Goal: Transaction & Acquisition: Purchase product/service

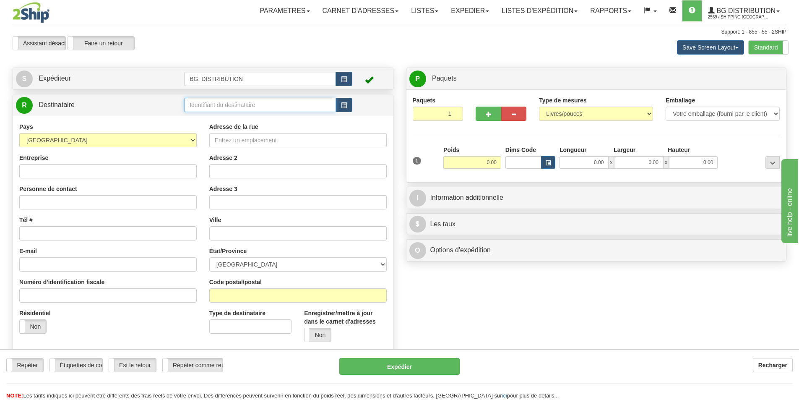
click at [260, 104] on input "text" at bounding box center [260, 105] width 152 height 14
type input "20370"
click button "Supprimer" at bounding box center [0, 0] width 0 height 0
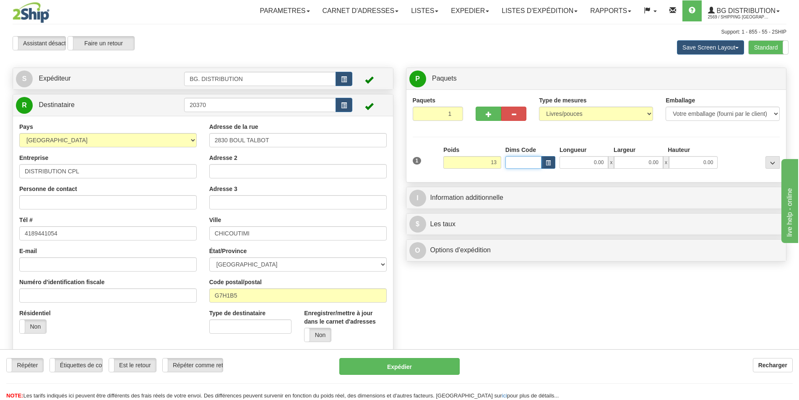
type input "13.00"
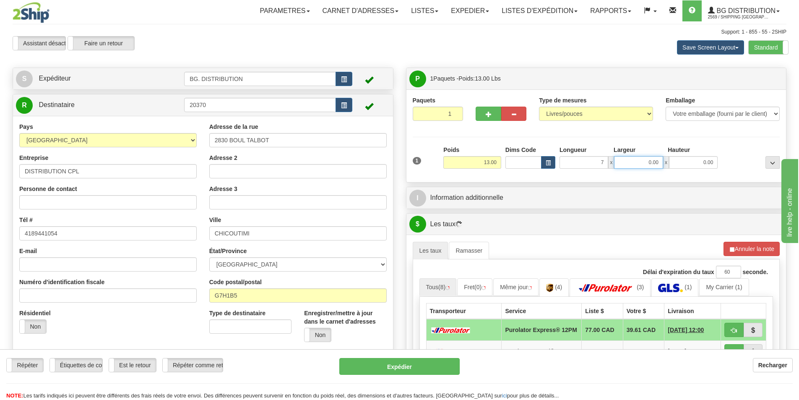
type input "7.00"
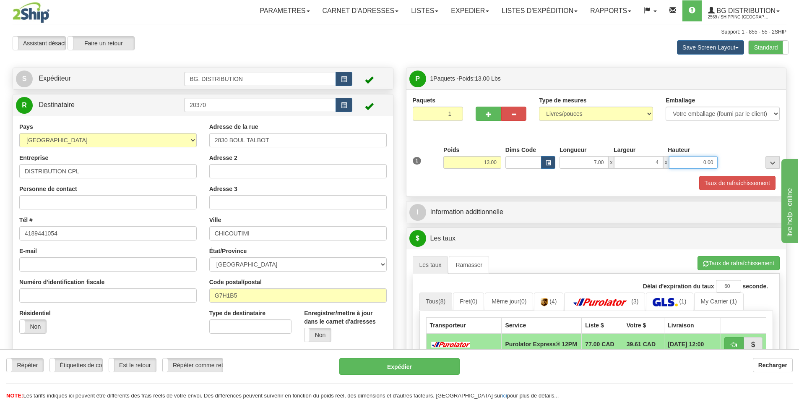
type input "4.00"
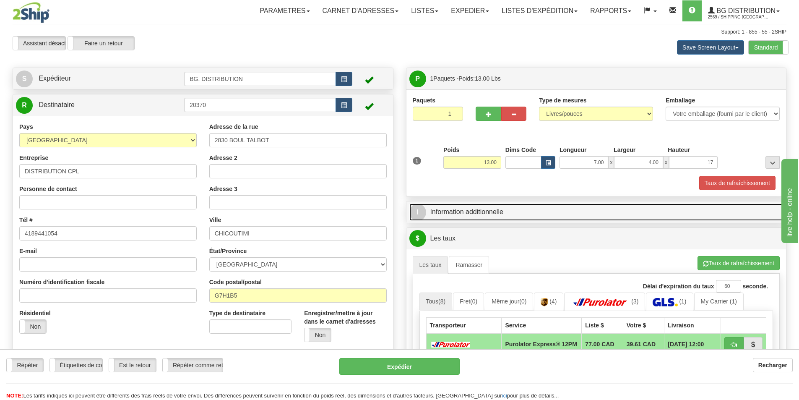
type input "17.00"
click at [484, 214] on link "I Information additionnelle" at bounding box center [596, 211] width 374 height 17
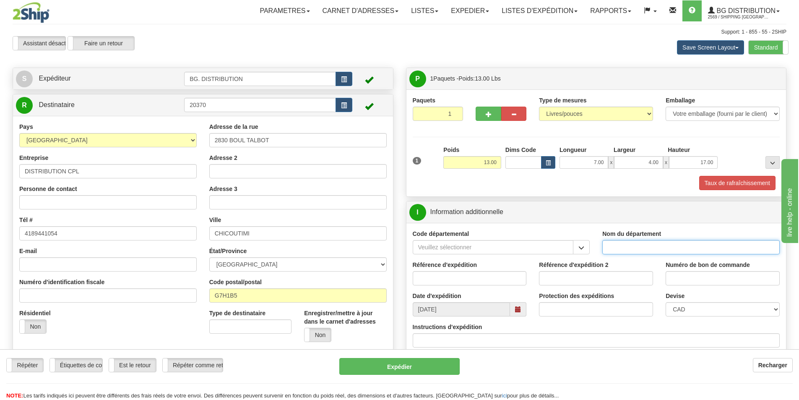
click at [626, 247] on input "Nom du département" at bounding box center [690, 247] width 177 height 14
type input "."
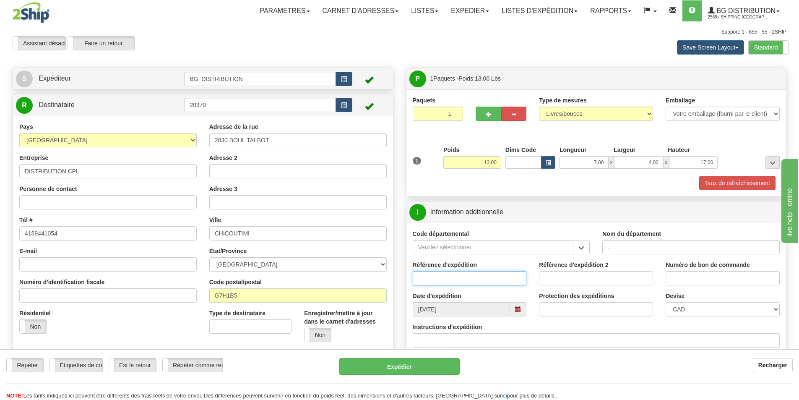
type input "."
click at [470, 343] on input "Instructions d'expédition" at bounding box center [596, 340] width 367 height 14
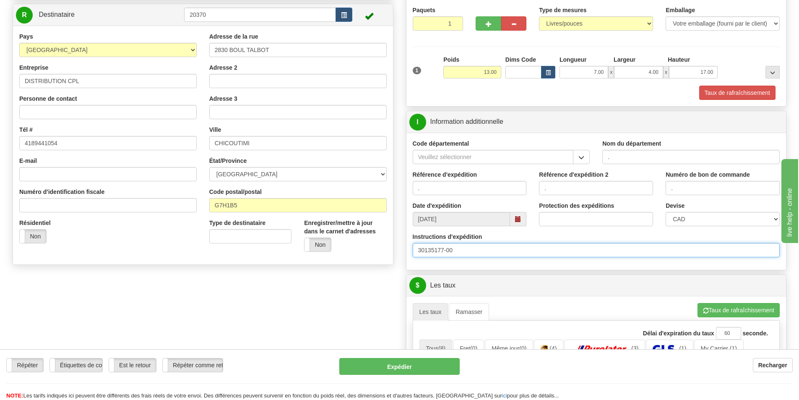
scroll to position [210, 0]
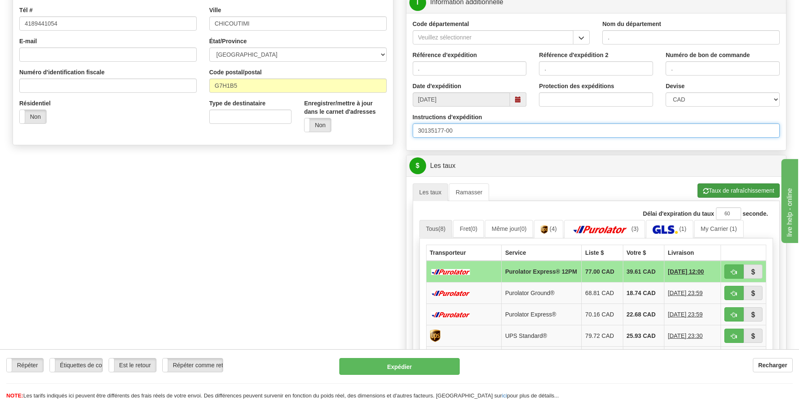
type input "30135177-00"
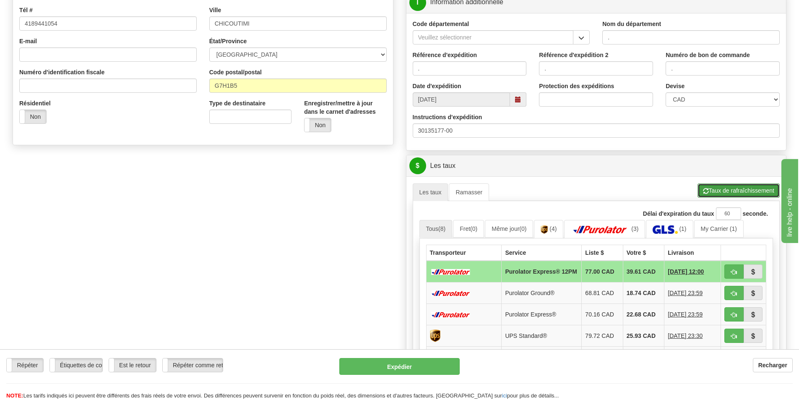
click at [749, 191] on button "Taux de rafraîchissement" at bounding box center [738, 190] width 82 height 14
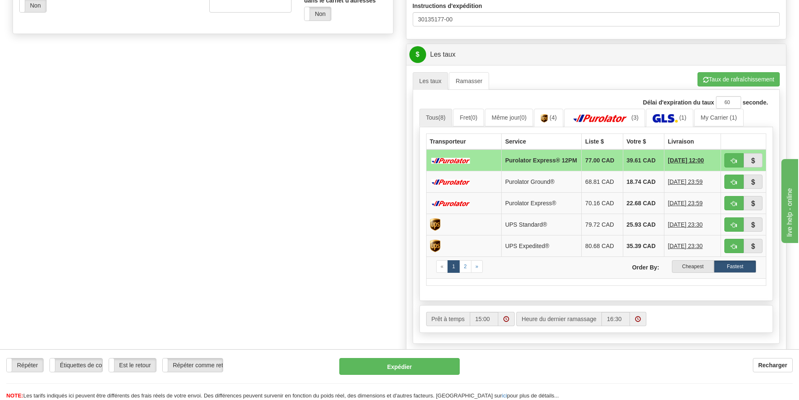
scroll to position [335, 0]
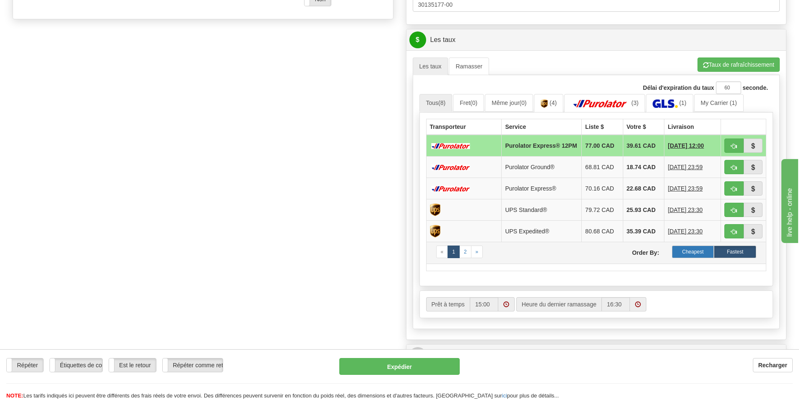
click at [682, 257] on label "Cheapest" at bounding box center [693, 251] width 42 height 13
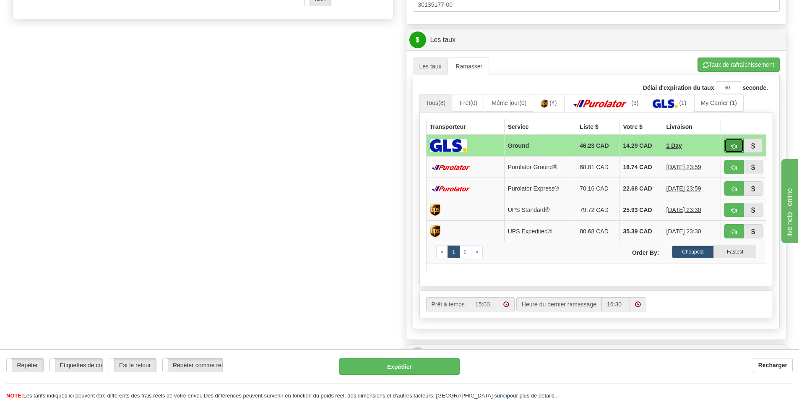
click at [732, 144] on span "button" at bounding box center [734, 145] width 6 height 5
type input "1"
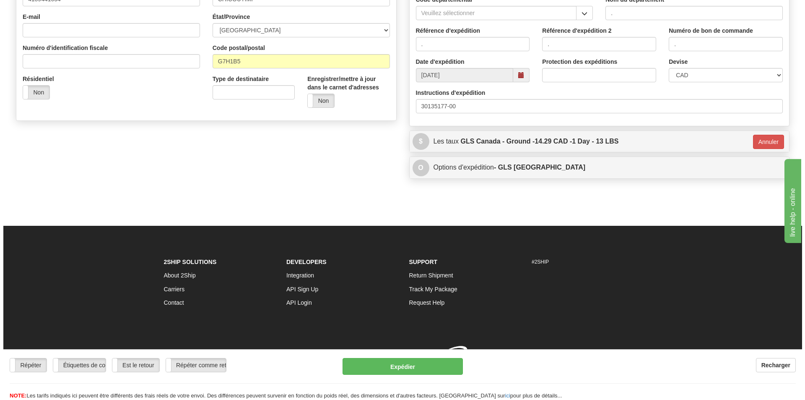
scroll to position [246, 0]
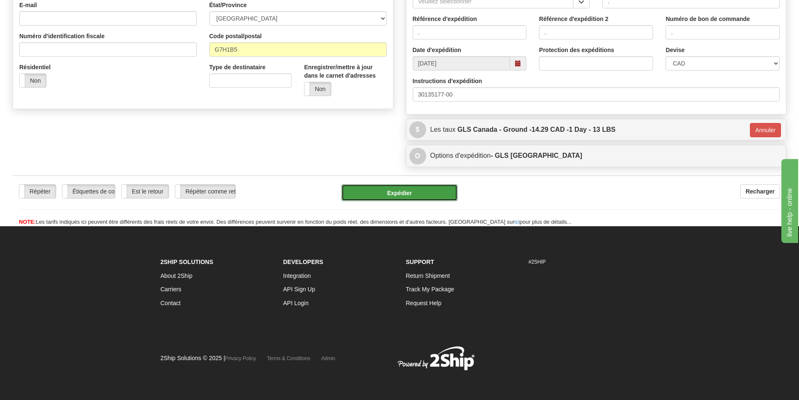
click at [410, 188] on button "Expédier" at bounding box center [399, 192] width 116 height 17
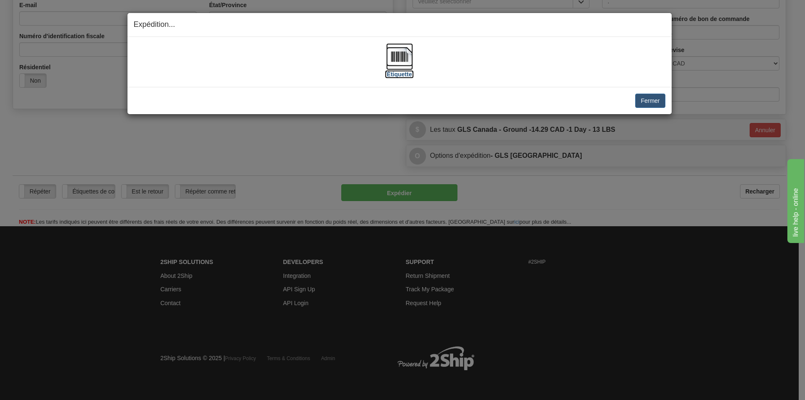
click at [405, 62] on img at bounding box center [399, 56] width 27 height 27
click at [656, 101] on button "Fermer" at bounding box center [650, 100] width 30 height 14
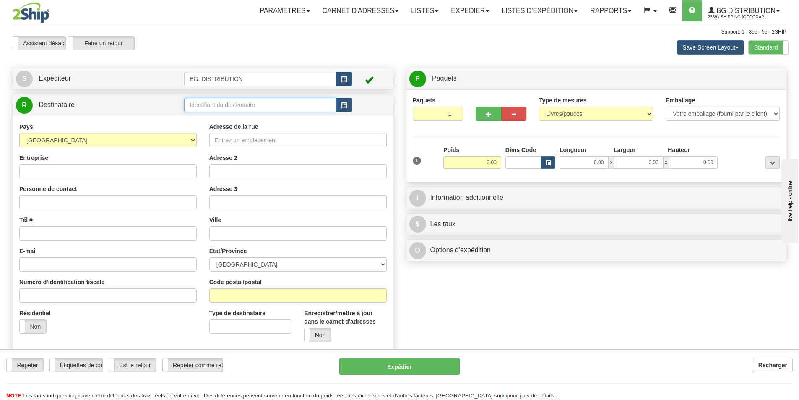
click at [234, 106] on input "text" at bounding box center [260, 105] width 152 height 14
type input "20045"
click button "Supprimer" at bounding box center [0, 0] width 0 height 0
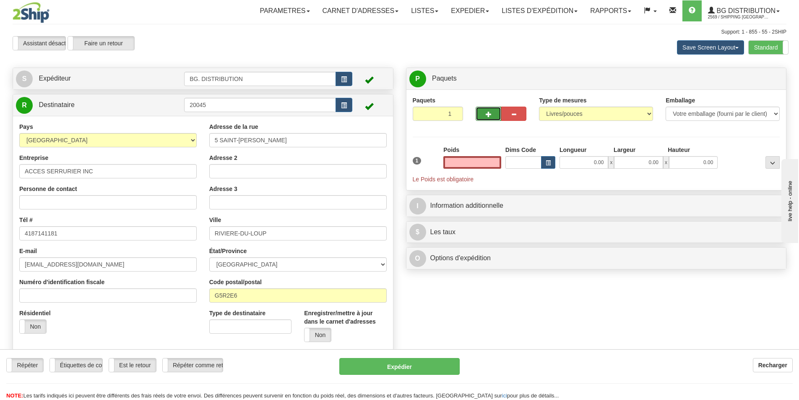
type input "0.00"
click at [491, 112] on button "button" at bounding box center [487, 113] width 25 height 14
type input "2"
click at [757, 80] on span "Niveau du package" at bounding box center [756, 79] width 43 height 6
radio input "true"
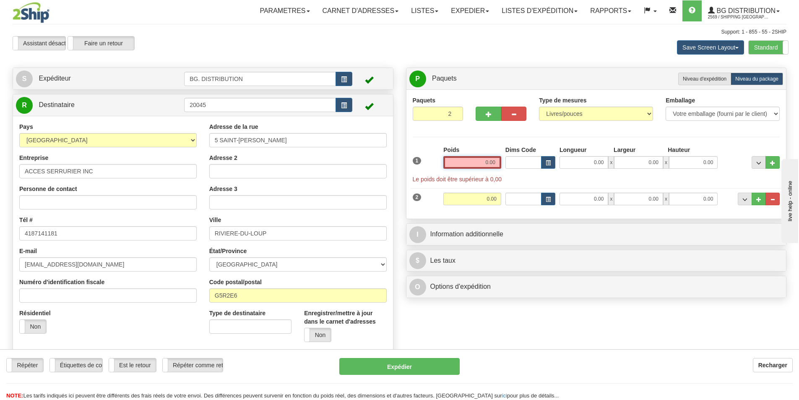
click at [485, 161] on input "0.00" at bounding box center [472, 162] width 58 height 13
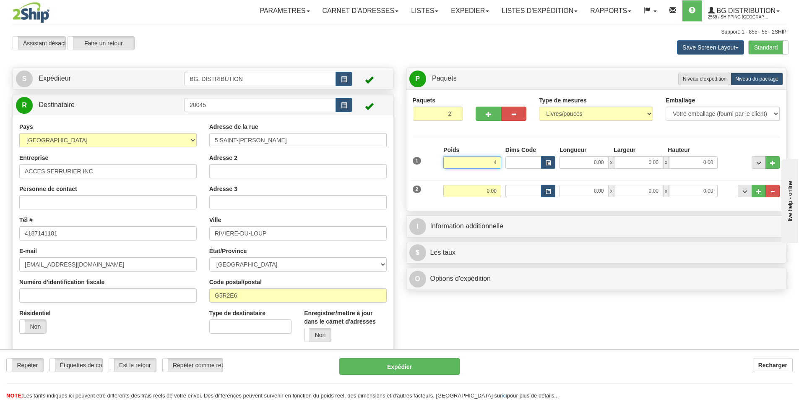
drag, startPoint x: 485, startPoint y: 160, endPoint x: 509, endPoint y: 159, distance: 24.3
click at [509, 159] on div "1 Poids 4 Dims Code Longueur" at bounding box center [595, 160] width 371 height 30
type input "6.00"
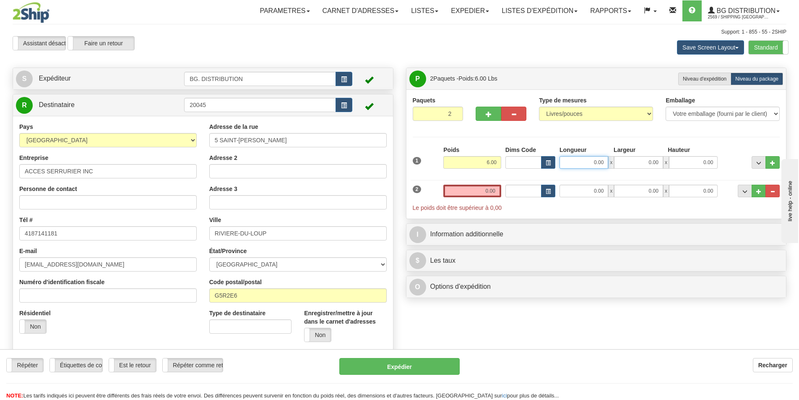
click at [588, 164] on input "0.00" at bounding box center [583, 162] width 49 height 13
type input "5.00"
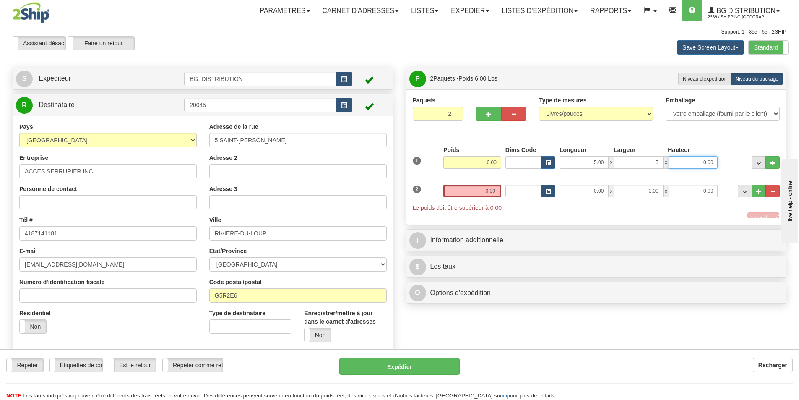
type input "5.00"
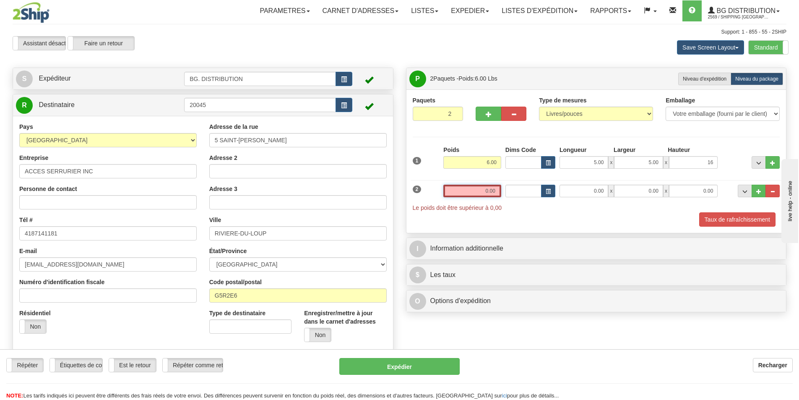
type input "16.00"
click at [481, 191] on input "0.00" at bounding box center [472, 190] width 58 height 13
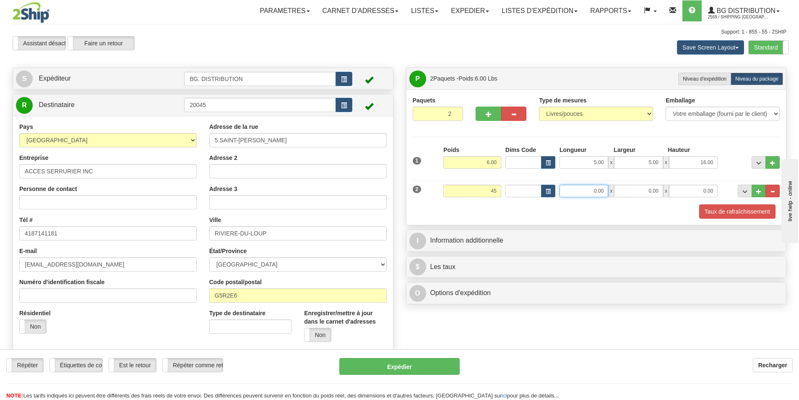
type input "45.00"
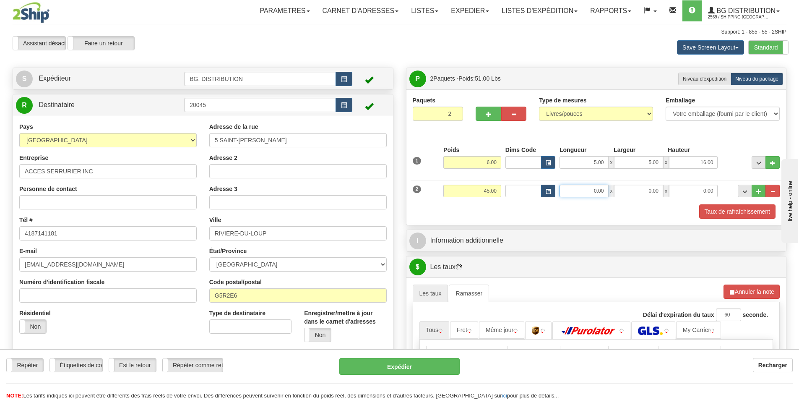
click at [590, 190] on input "0.00" at bounding box center [583, 190] width 49 height 13
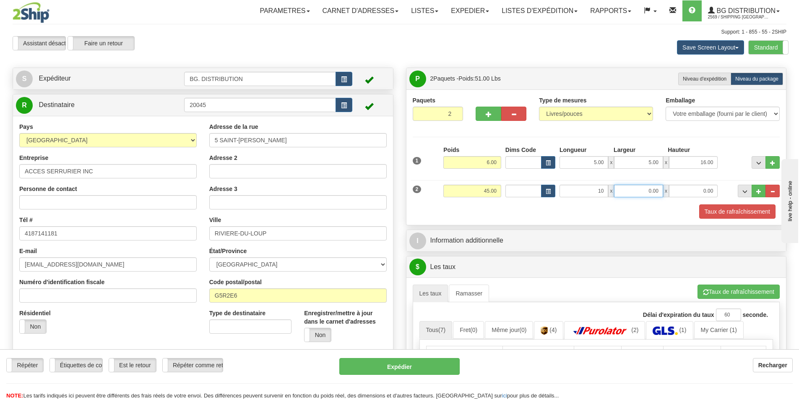
type input "10.00"
type input "11.00"
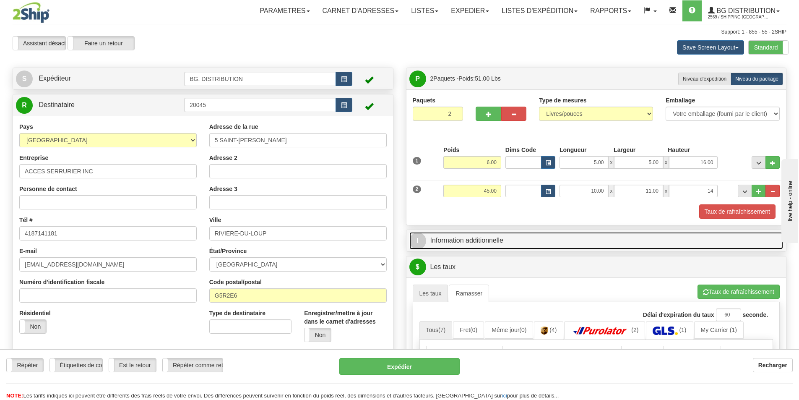
type input "14.00"
click at [495, 238] on link "I Information additionnelle" at bounding box center [596, 240] width 374 height 17
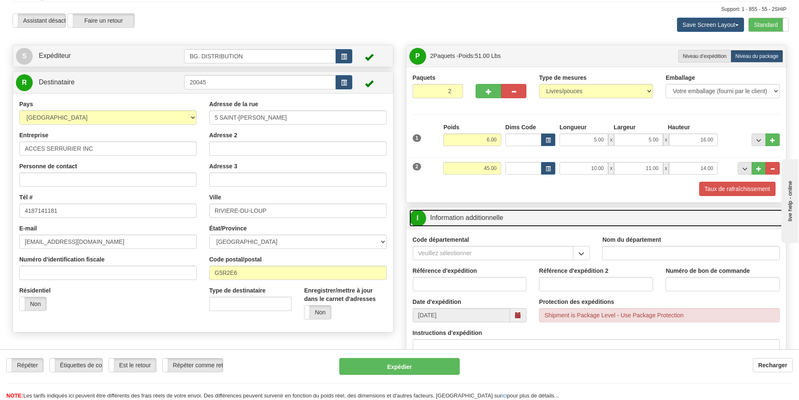
scroll to position [42, 0]
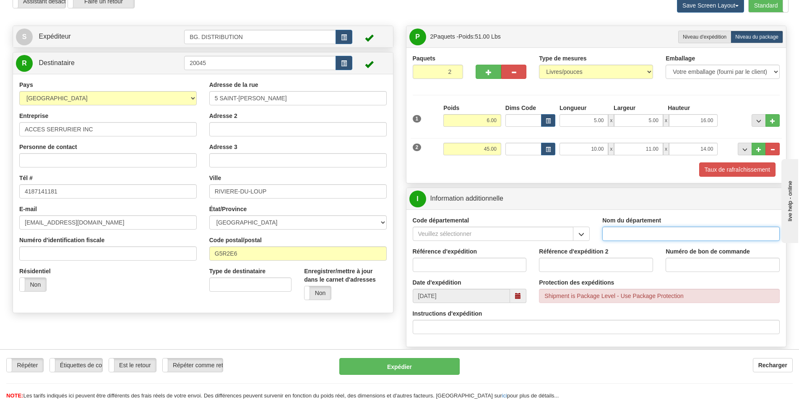
click at [625, 233] on input "Nom du département" at bounding box center [690, 233] width 177 height 14
type input "."
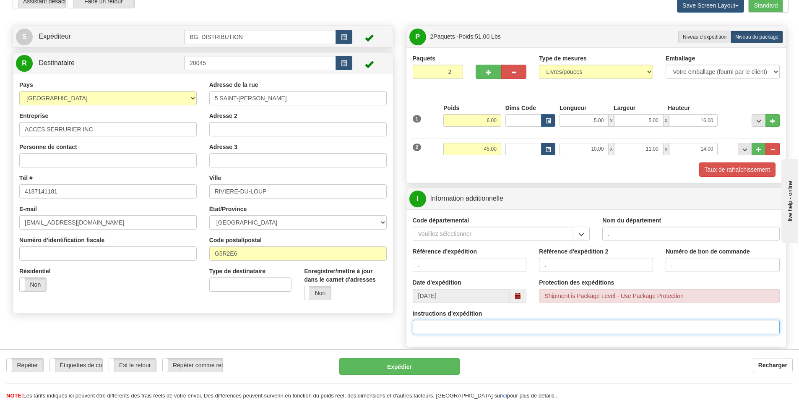
click at [506, 323] on input "Instructions d'expédition" at bounding box center [596, 326] width 367 height 14
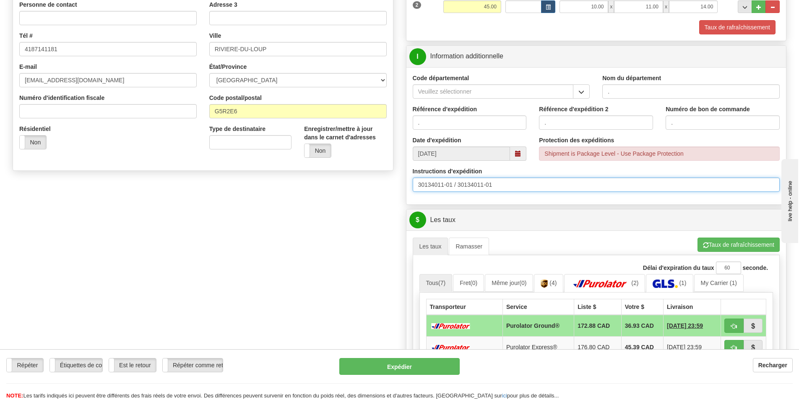
scroll to position [210, 0]
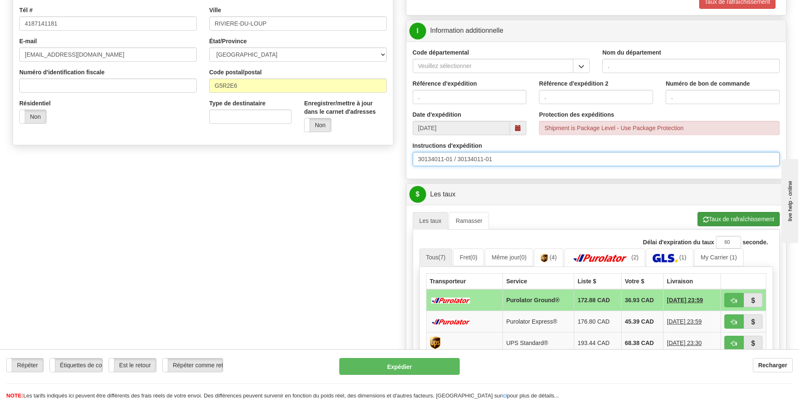
type input "30134011-01 / 30134011-01"
click at [719, 217] on button "Taux de rafraîchissement" at bounding box center [738, 219] width 82 height 14
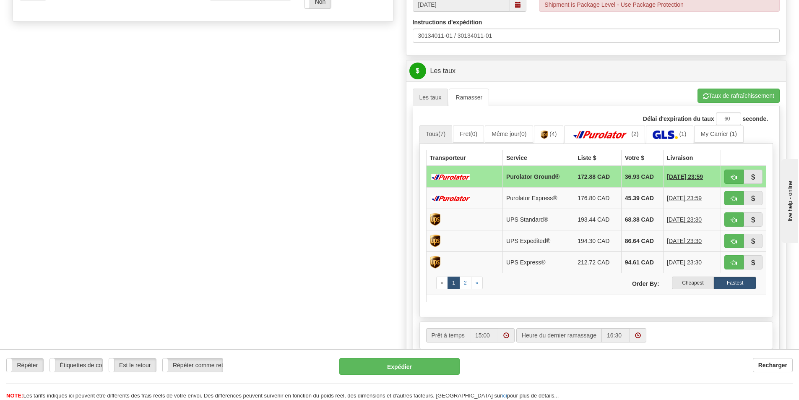
scroll to position [335, 0]
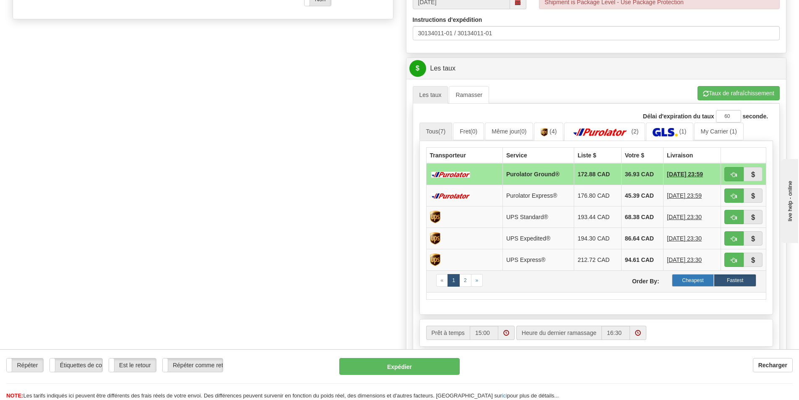
click at [692, 280] on label "Cheapest" at bounding box center [693, 280] width 42 height 13
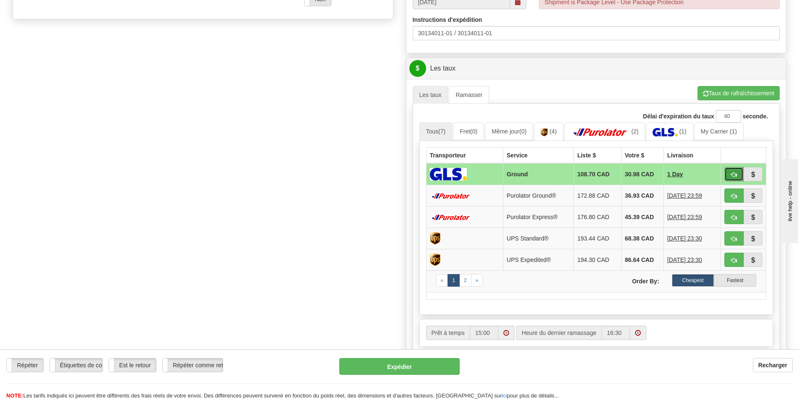
click at [735, 177] on span "button" at bounding box center [734, 174] width 6 height 5
type input "1"
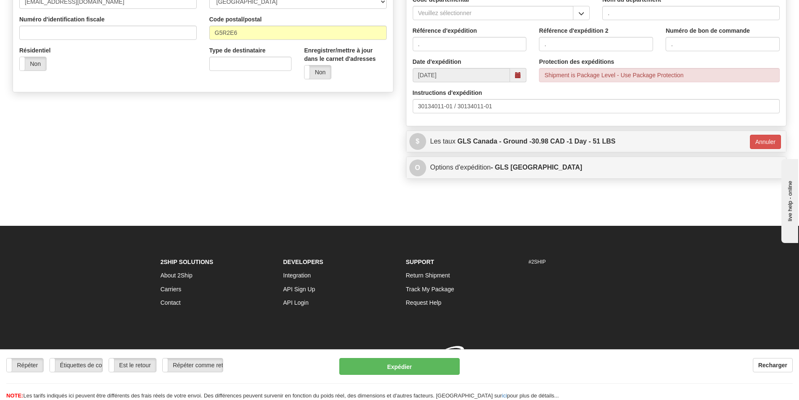
scroll to position [275, 0]
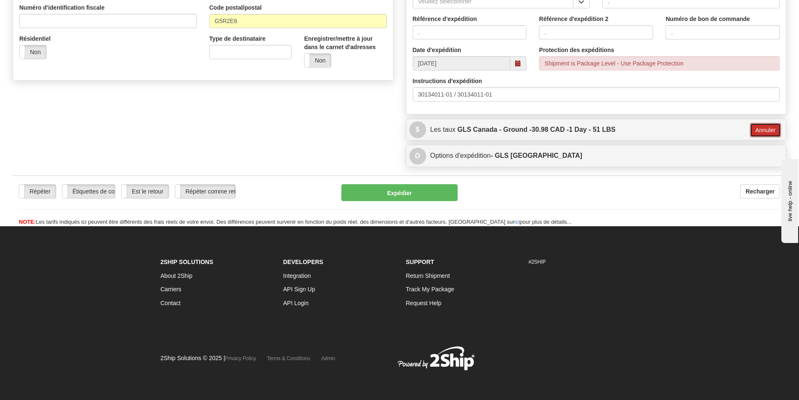
click at [762, 130] on button "Annuler" at bounding box center [765, 130] width 31 height 14
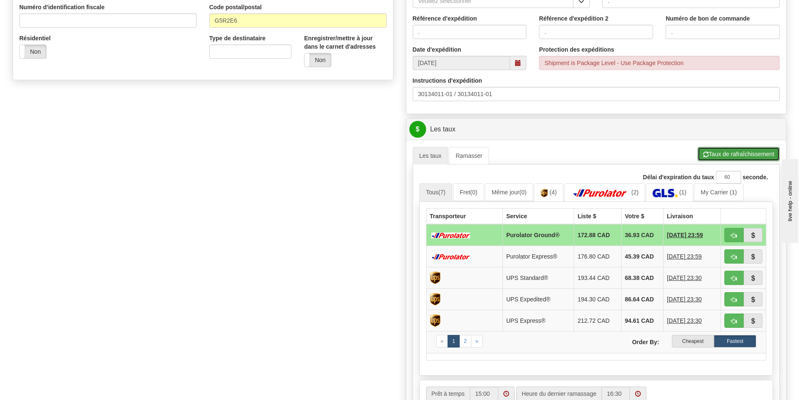
click at [724, 150] on button "Taux de rafraîchissement" at bounding box center [738, 154] width 82 height 14
click at [696, 341] on label "Cheapest" at bounding box center [693, 341] width 42 height 13
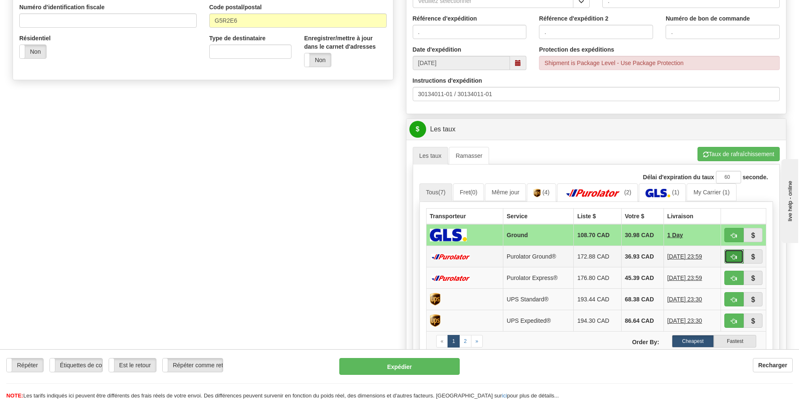
click at [737, 257] on button "button" at bounding box center [733, 256] width 19 height 14
type input "260"
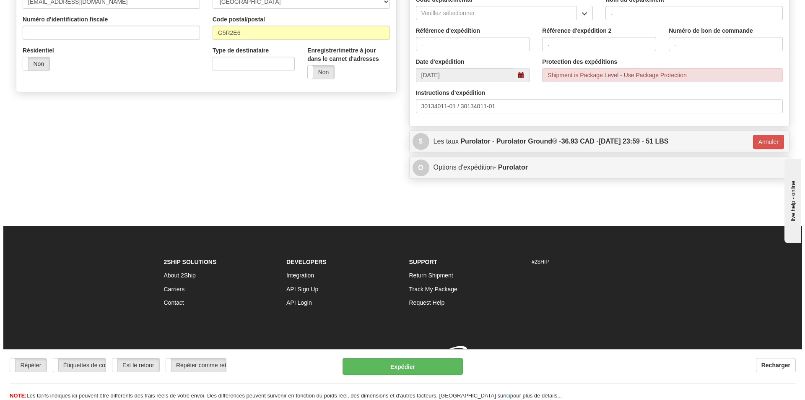
scroll to position [269, 0]
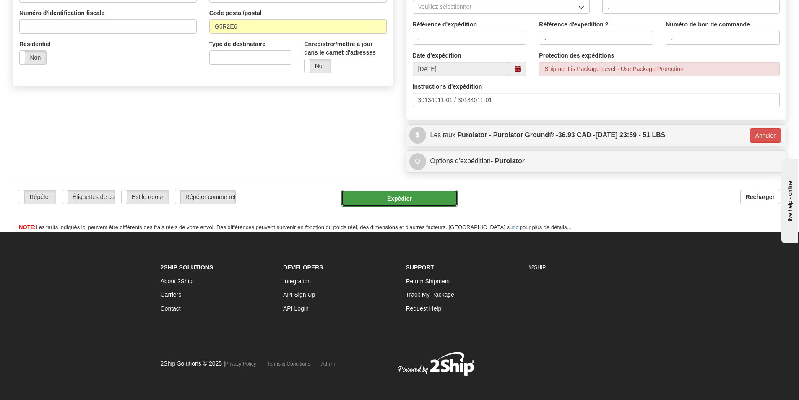
click at [391, 200] on button "Expédier" at bounding box center [399, 198] width 116 height 17
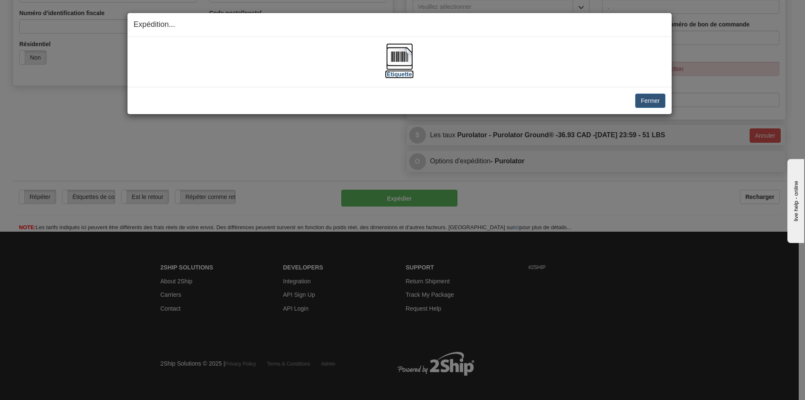
click at [397, 52] on img at bounding box center [399, 56] width 27 height 27
click at [649, 96] on button "Fermer" at bounding box center [650, 100] width 30 height 14
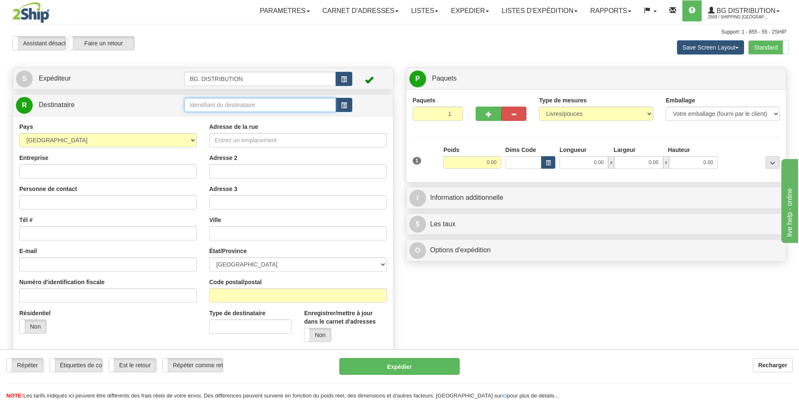
click at [231, 104] on input "text" at bounding box center [260, 105] width 152 height 14
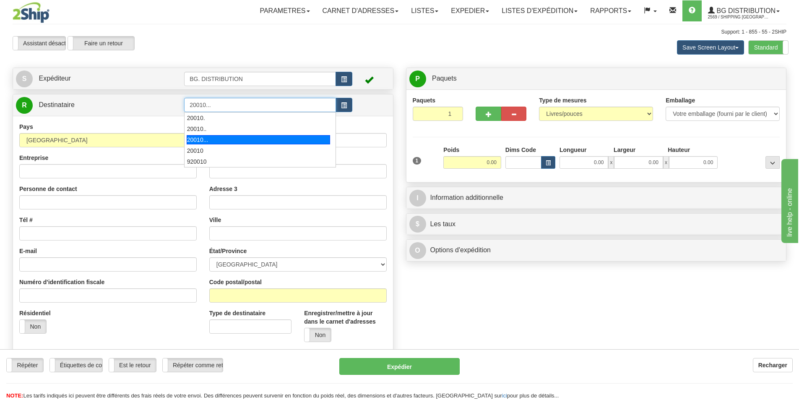
type input "20010..."
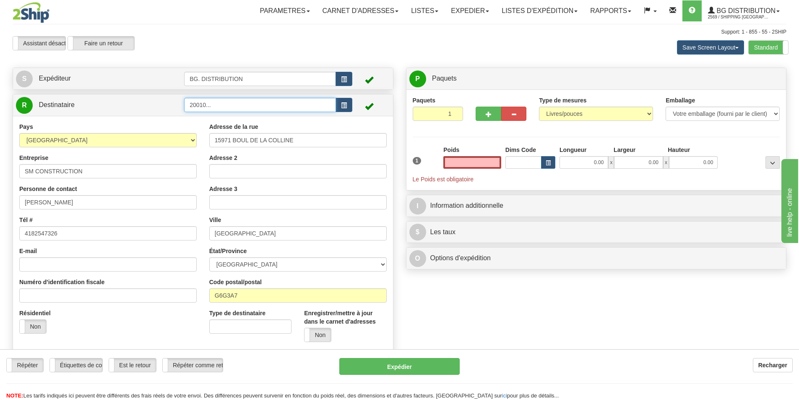
type input "0.00"
drag, startPoint x: 212, startPoint y: 100, endPoint x: 206, endPoint y: 104, distance: 6.4
click at [206, 104] on input "20010..." at bounding box center [260, 105] width 152 height 14
type input "20010"
click button "Supprimer" at bounding box center [0, 0] width 0 height 0
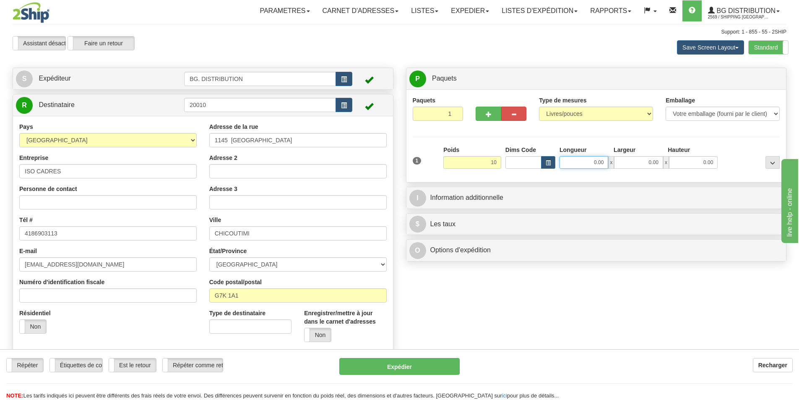
type input "10.00"
click at [592, 160] on input "0.00" at bounding box center [583, 162] width 49 height 13
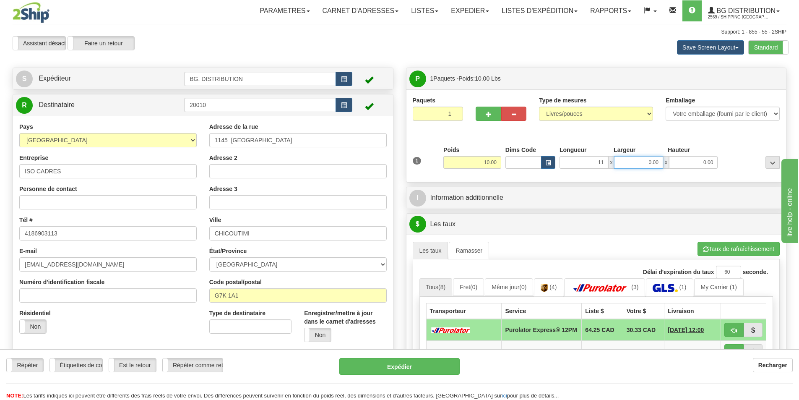
type input "11.00"
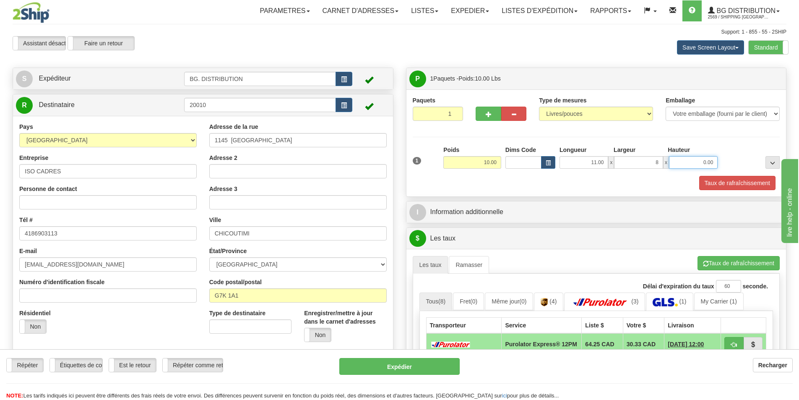
type input "8.00"
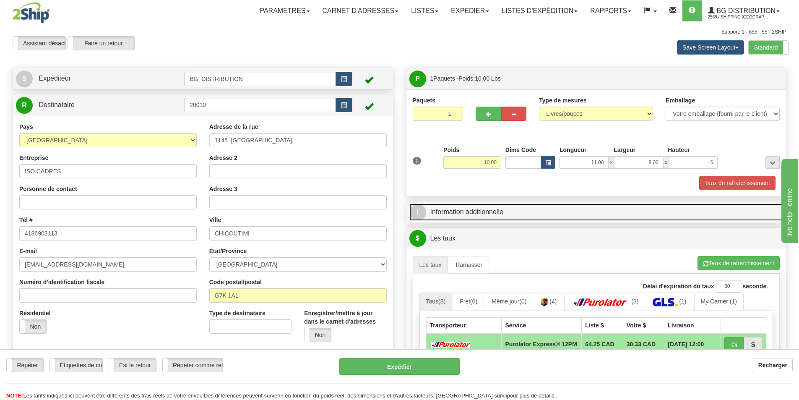
type input "6.00"
click at [531, 215] on link "I Information additionnelle" at bounding box center [596, 211] width 374 height 17
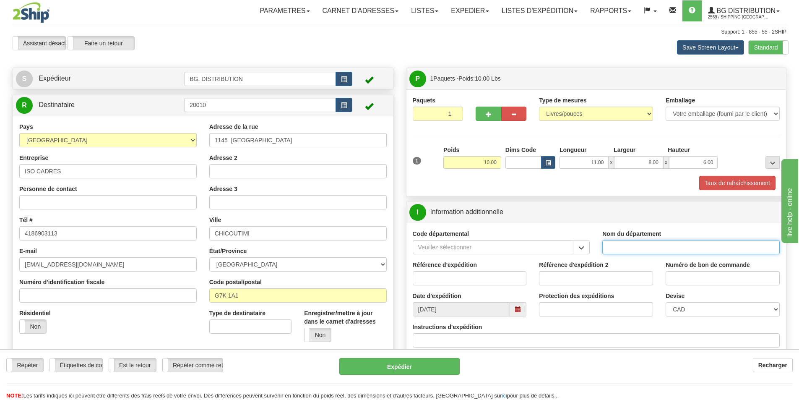
click at [649, 247] on input "Nom du département" at bounding box center [690, 247] width 177 height 14
type input "."
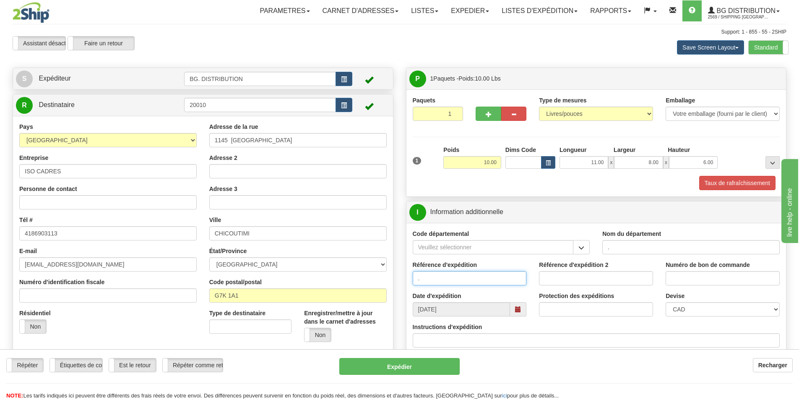
type input "."
click at [467, 340] on input "Instructions d'expédition" at bounding box center [596, 340] width 367 height 14
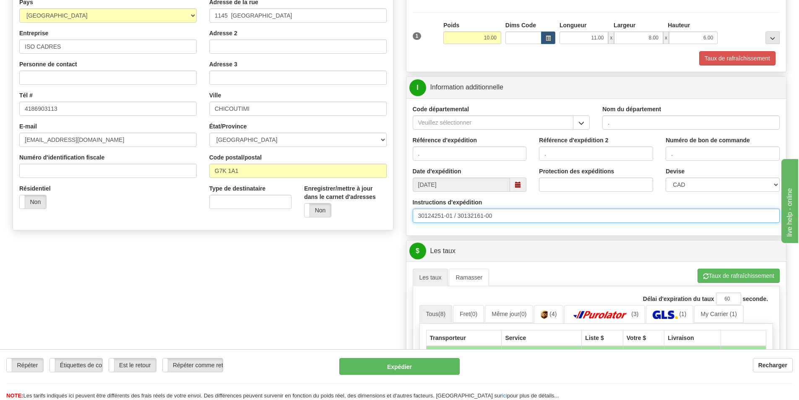
scroll to position [126, 0]
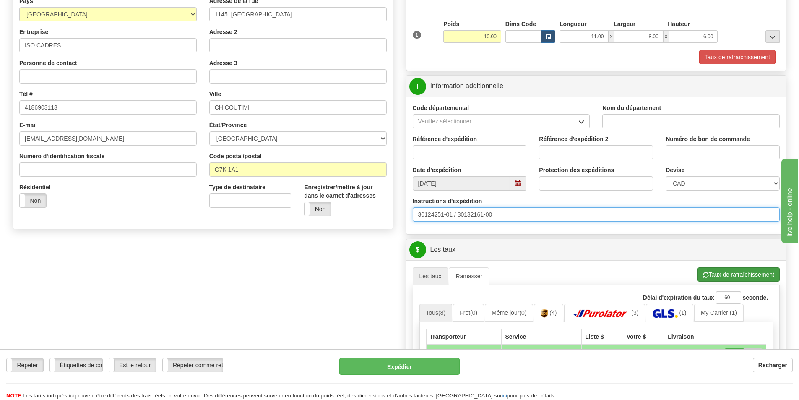
type input "30124251-01 / 30132161-00"
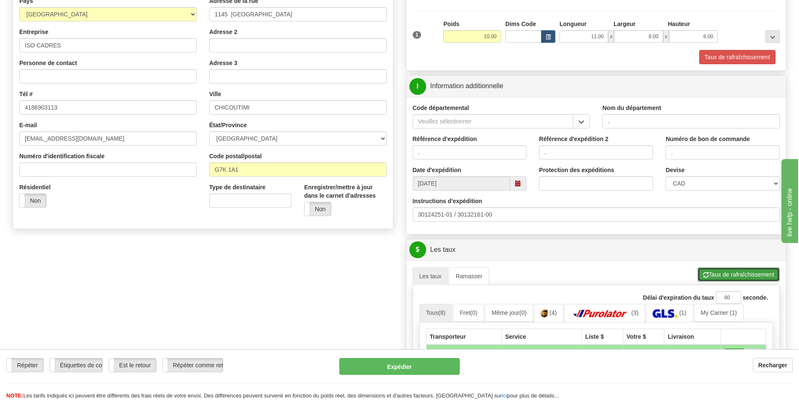
click at [723, 267] on button "Taux de rafraîchissement" at bounding box center [738, 274] width 82 height 14
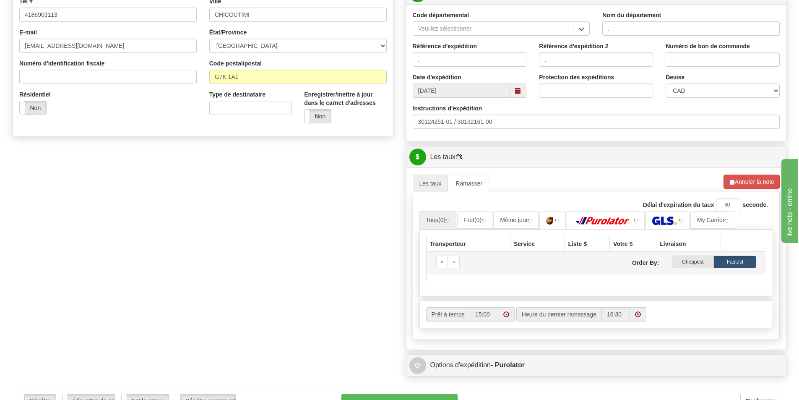
scroll to position [252, 0]
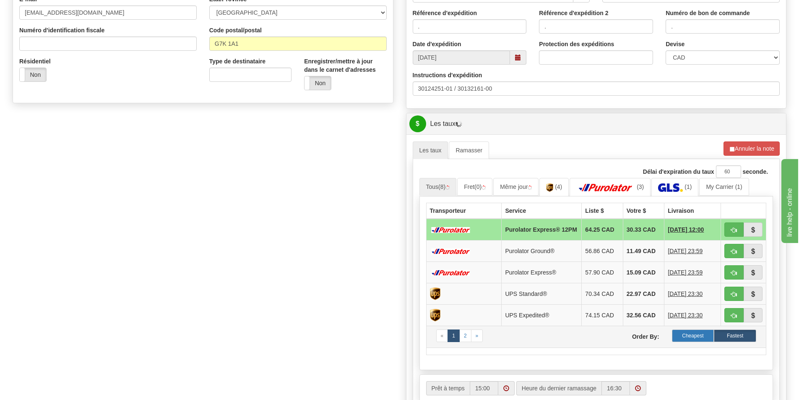
click at [688, 340] on label "Cheapest" at bounding box center [693, 335] width 42 height 13
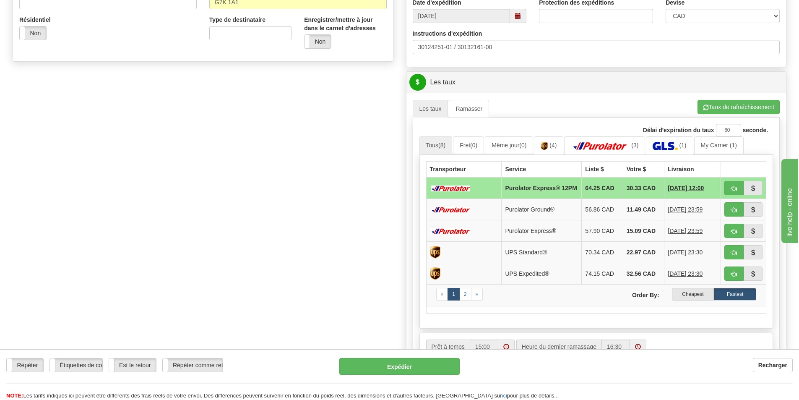
scroll to position [293, 0]
click at [681, 294] on label "Cheapest" at bounding box center [693, 293] width 42 height 13
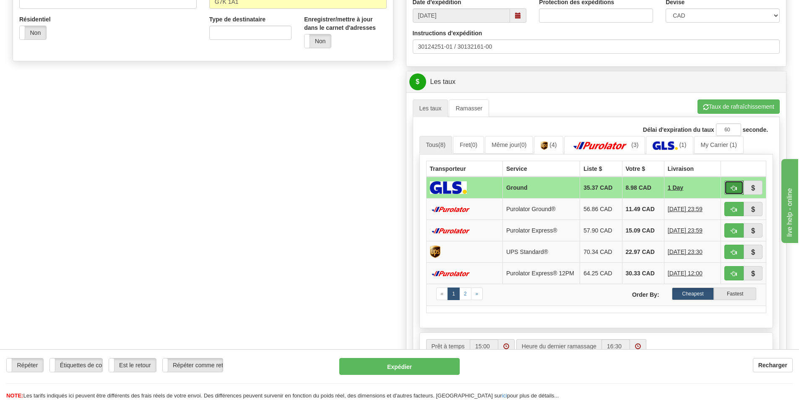
click at [732, 184] on button "button" at bounding box center [733, 187] width 19 height 14
type input "1"
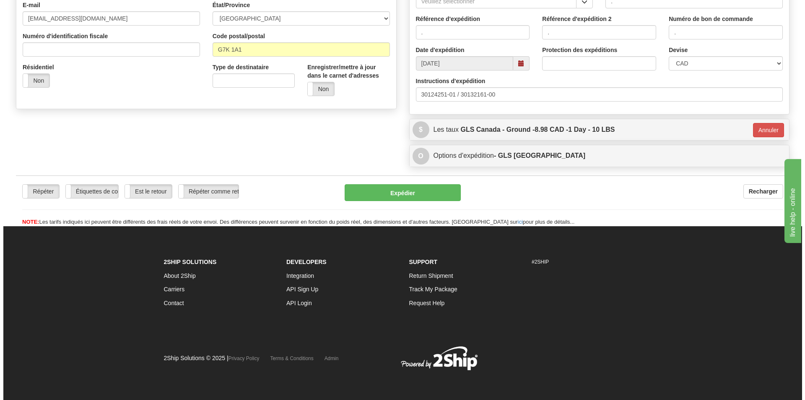
scroll to position [246, 0]
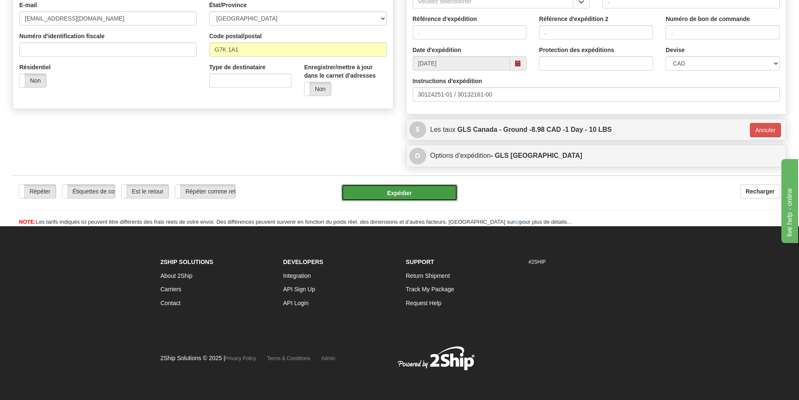
click at [429, 196] on button "Expédier" at bounding box center [399, 192] width 116 height 17
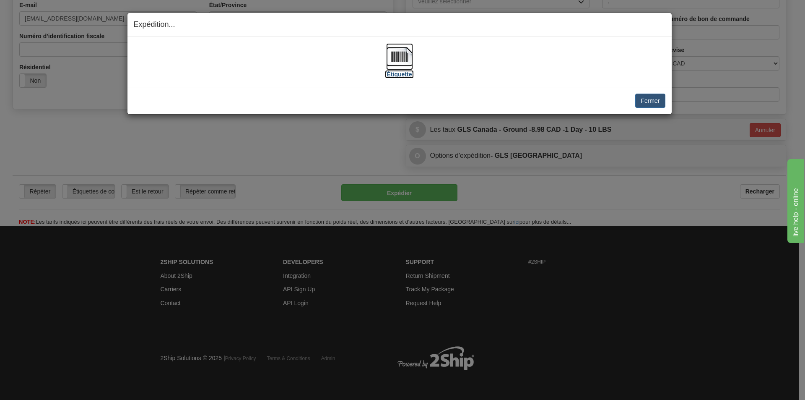
click at [393, 57] on img at bounding box center [399, 56] width 27 height 27
click at [646, 100] on button "Fermer" at bounding box center [650, 100] width 30 height 14
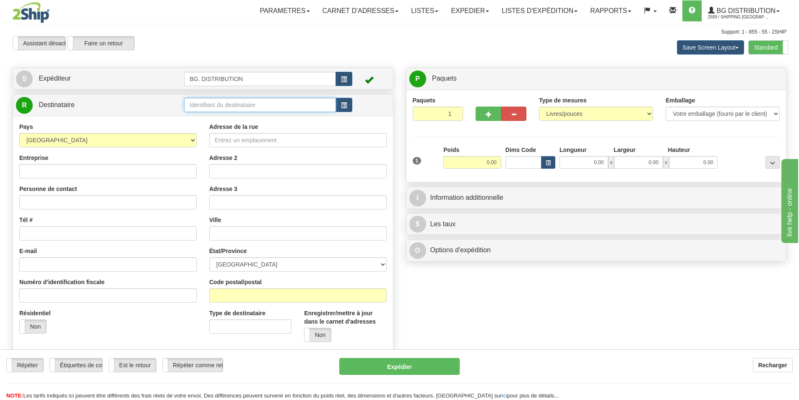
click at [243, 104] on input "text" at bounding box center [260, 105] width 152 height 14
click at [206, 127] on div "20254" at bounding box center [259, 128] width 144 height 9
type input "20254"
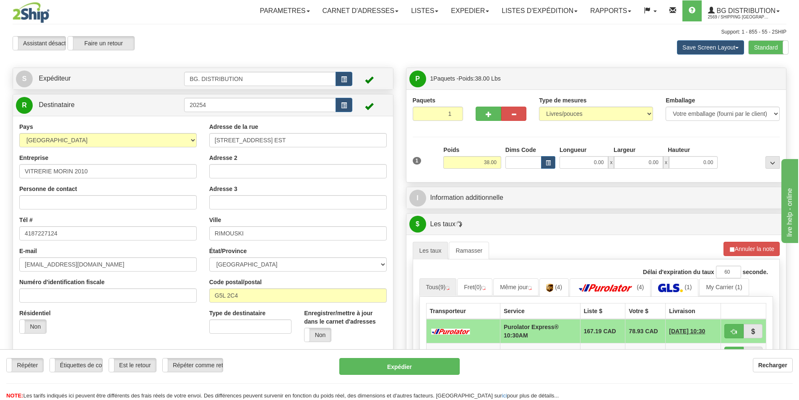
drag, startPoint x: 478, startPoint y: 153, endPoint x: 483, endPoint y: 155, distance: 6.1
click at [483, 155] on div "Poids 38.00" at bounding box center [472, 156] width 58 height 23
drag, startPoint x: 497, startPoint y: 161, endPoint x: 511, endPoint y: 160, distance: 13.4
click at [511, 160] on div "1 Poids 38.00 Dims Code 0.00" at bounding box center [595, 160] width 371 height 30
type input "1.00"
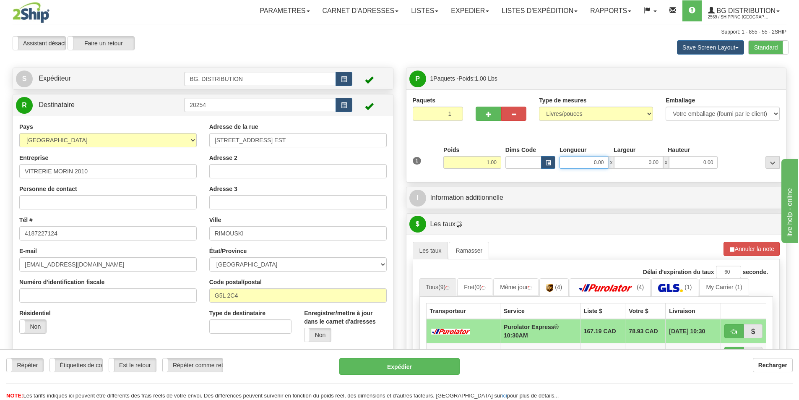
click at [587, 161] on input "0.00" at bounding box center [583, 162] width 49 height 13
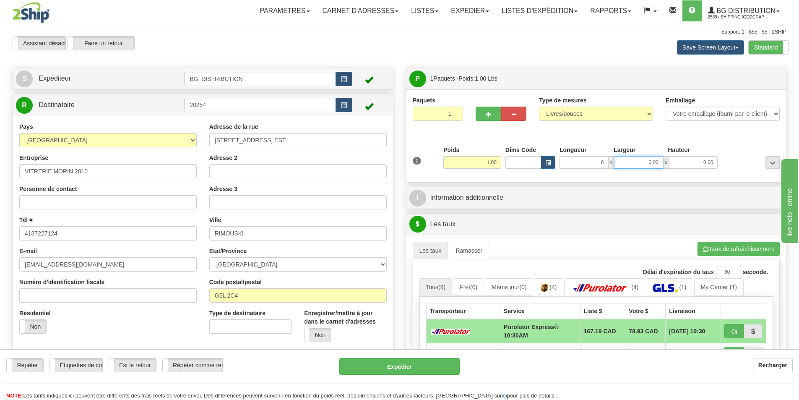
type input "8.00"
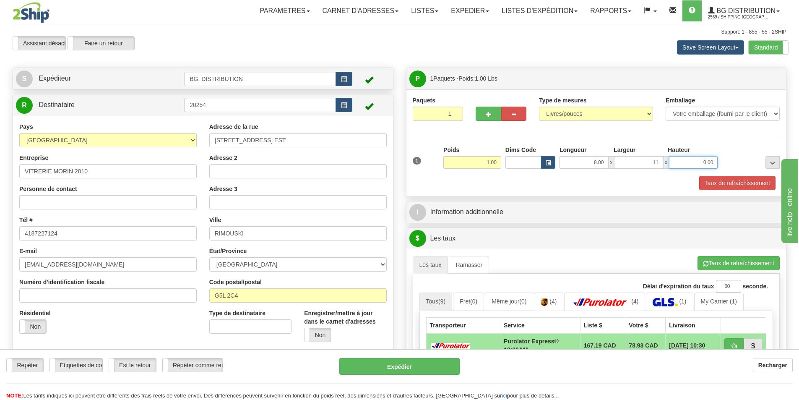
type input "11.00"
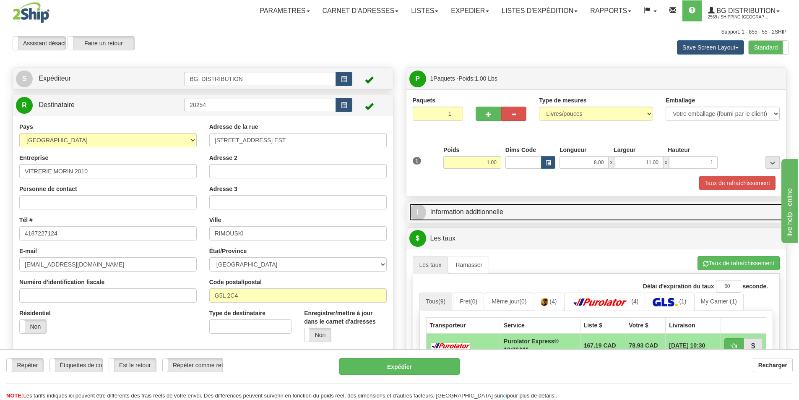
type input "1.00"
click at [437, 209] on link "I Information additionnelle" at bounding box center [596, 211] width 374 height 17
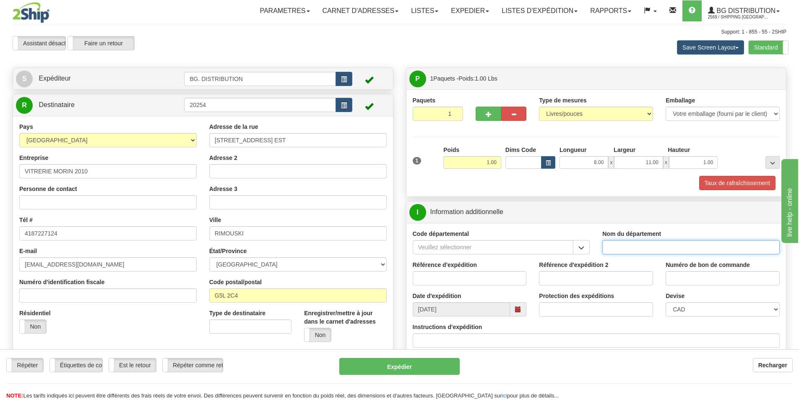
click at [612, 246] on input "Nom du département" at bounding box center [690, 247] width 177 height 14
type input "."
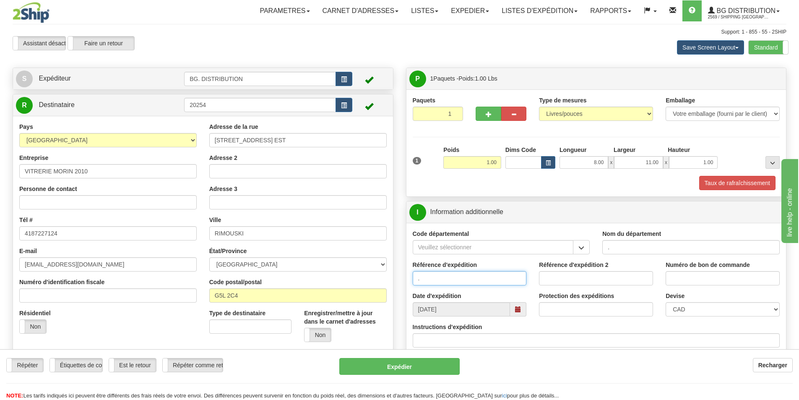
type input "."
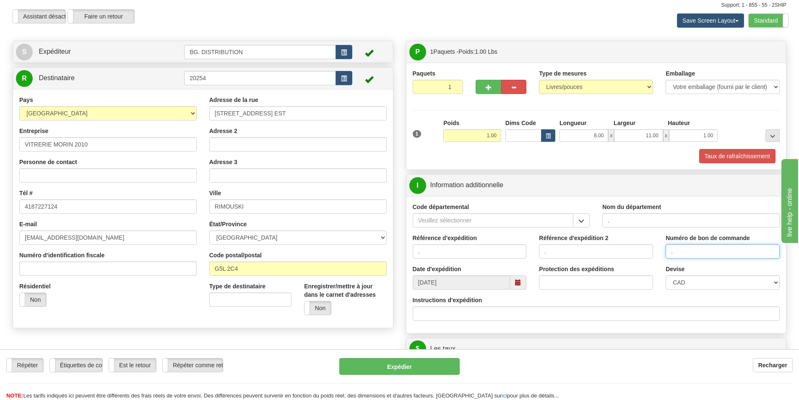
scroll to position [42, 0]
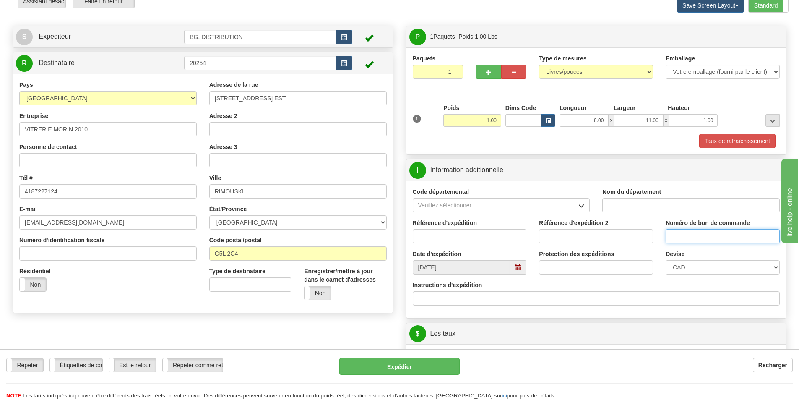
type input "."
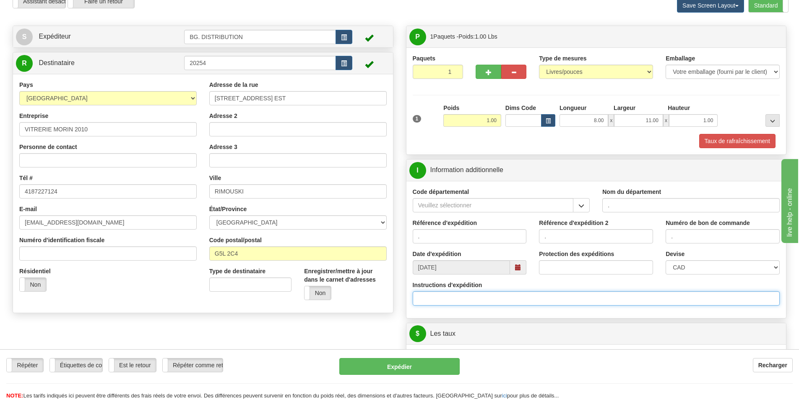
click at [497, 294] on input "Instructions d'expédition" at bounding box center [596, 298] width 367 height 14
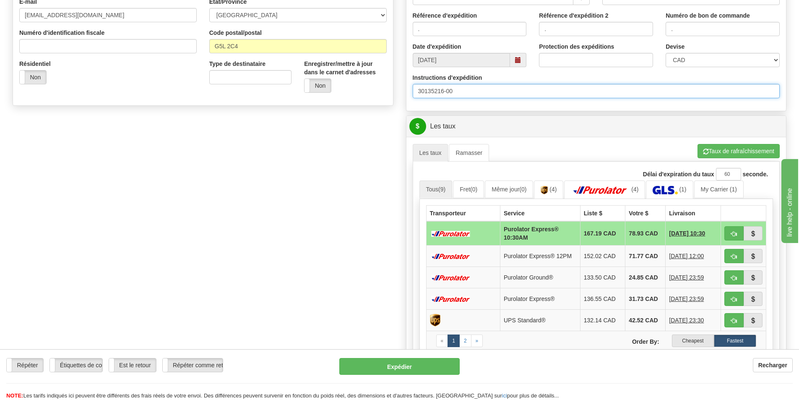
scroll to position [252, 0]
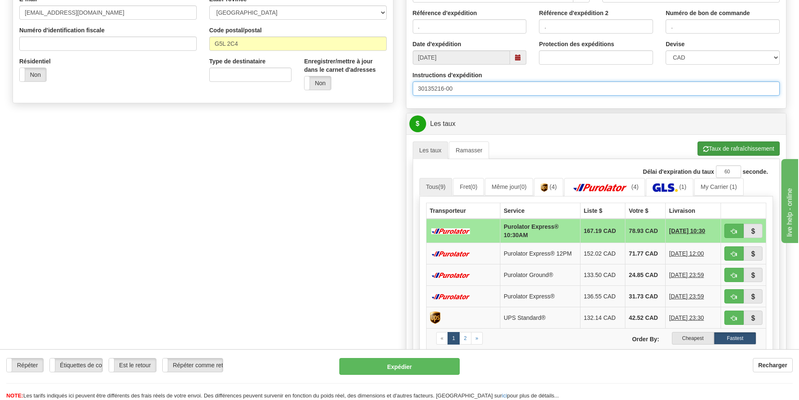
type input "30135216-00"
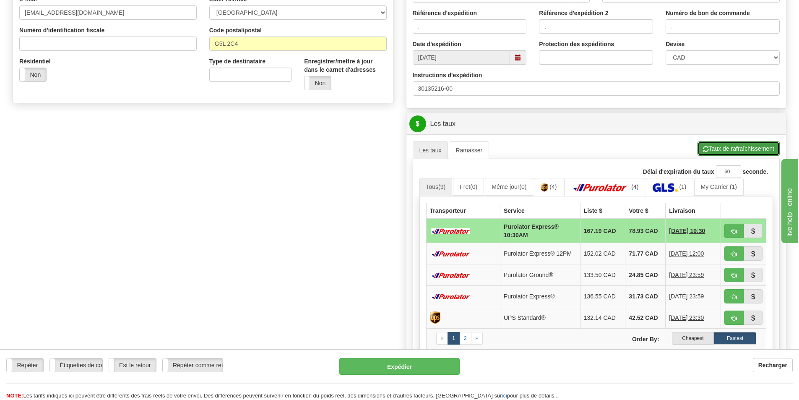
click at [736, 144] on button "Taux de rafraîchissement" at bounding box center [738, 148] width 82 height 14
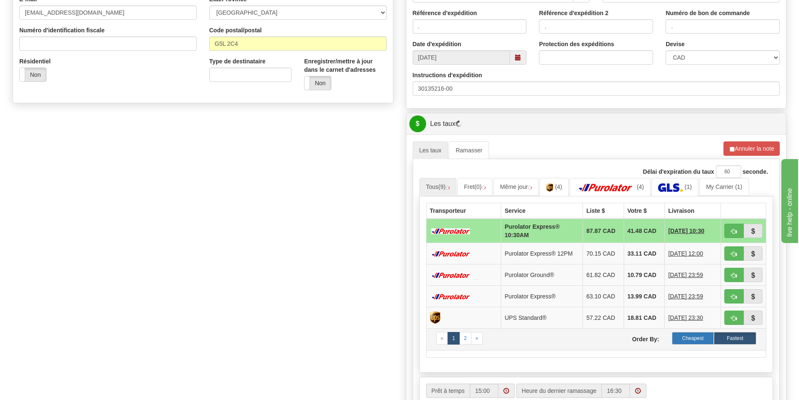
click at [691, 336] on label "Cheapest" at bounding box center [693, 338] width 42 height 13
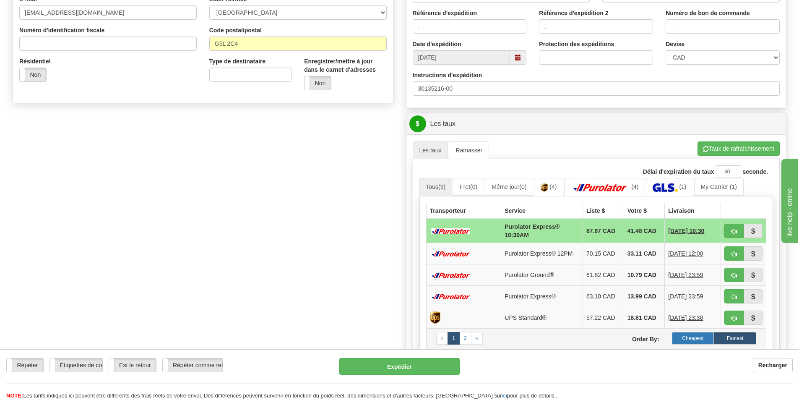
click at [704, 339] on label "Cheapest" at bounding box center [693, 338] width 42 height 13
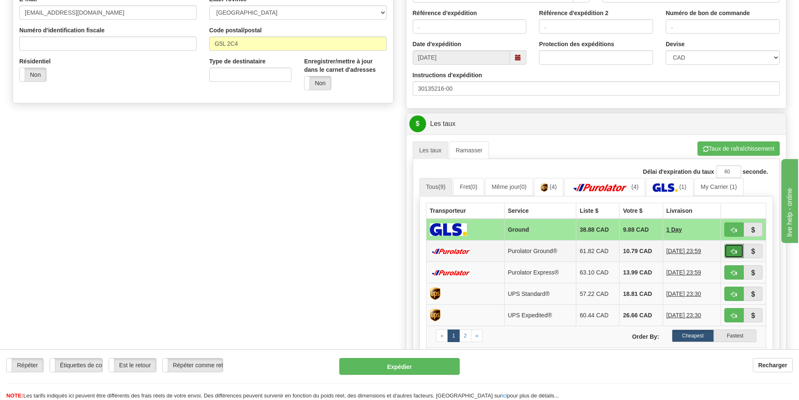
click at [731, 251] on span "button" at bounding box center [734, 251] width 6 height 5
type input "260"
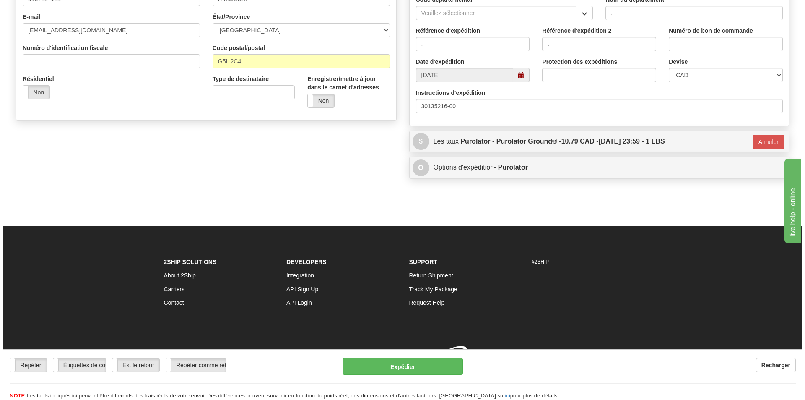
scroll to position [246, 0]
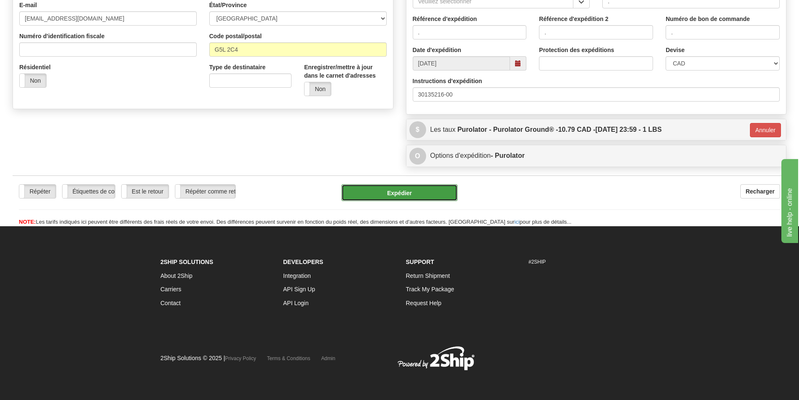
click at [414, 189] on button "Expédier" at bounding box center [399, 192] width 116 height 17
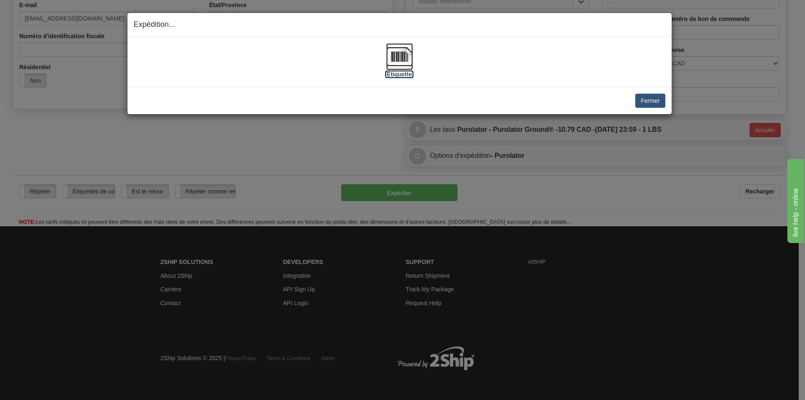
click at [400, 65] on img at bounding box center [399, 56] width 27 height 27
click at [396, 49] on img at bounding box center [399, 56] width 27 height 27
click at [650, 101] on button "Fermer" at bounding box center [650, 100] width 30 height 14
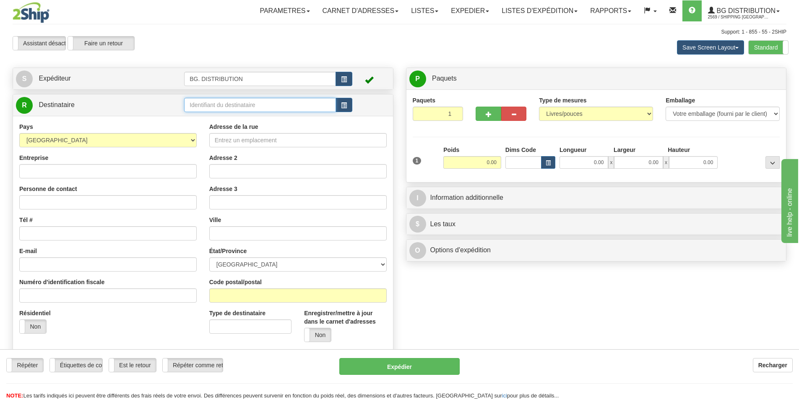
click at [241, 104] on input "text" at bounding box center [260, 105] width 152 height 14
click at [224, 117] on div "[PERSON_NAME]" at bounding box center [259, 117] width 144 height 9
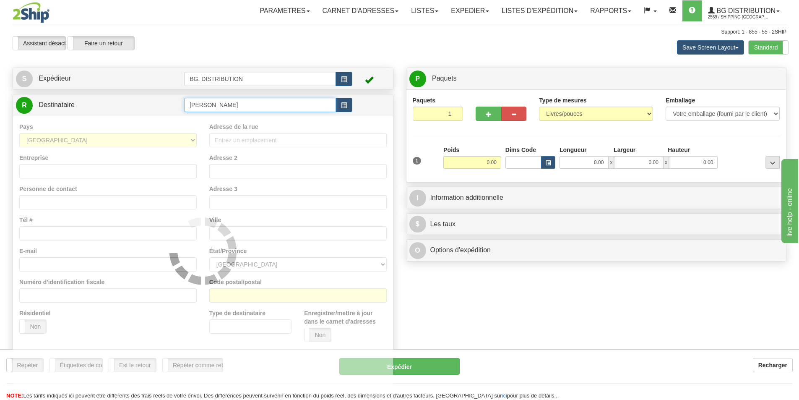
type input "[PERSON_NAME]"
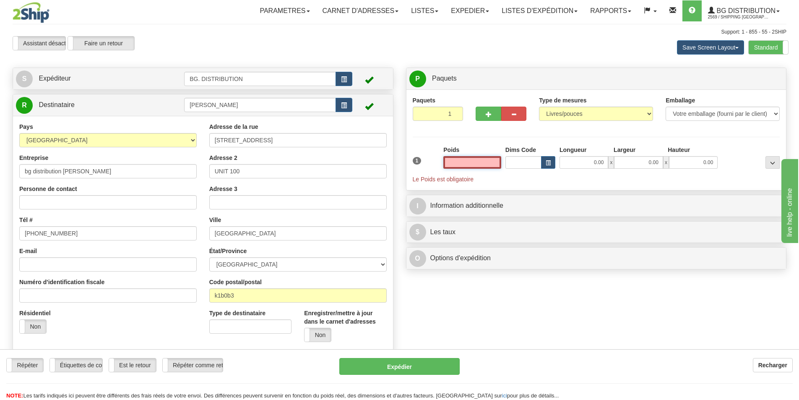
click at [475, 160] on input "text" at bounding box center [472, 162] width 58 height 13
type input "0.00"
click at [596, 158] on input "0.00" at bounding box center [583, 162] width 49 height 13
type input "8.00"
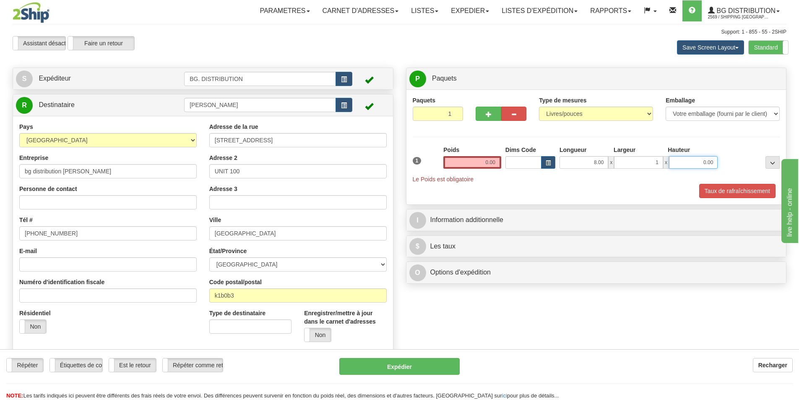
type input "1.00"
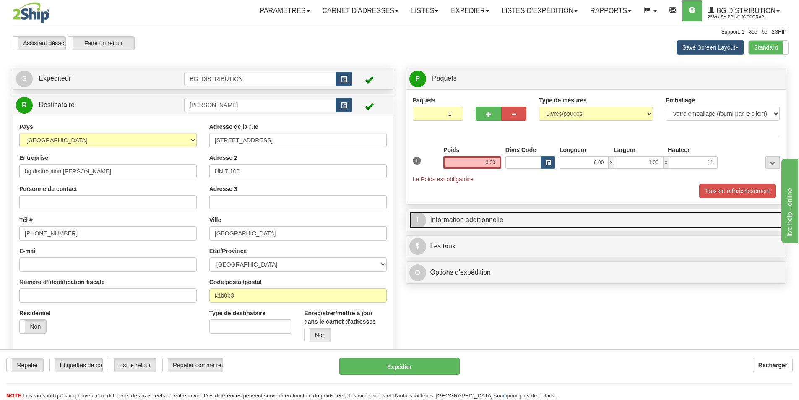
type input "11.00"
click at [527, 220] on link "I Information additionnelle" at bounding box center [596, 219] width 374 height 17
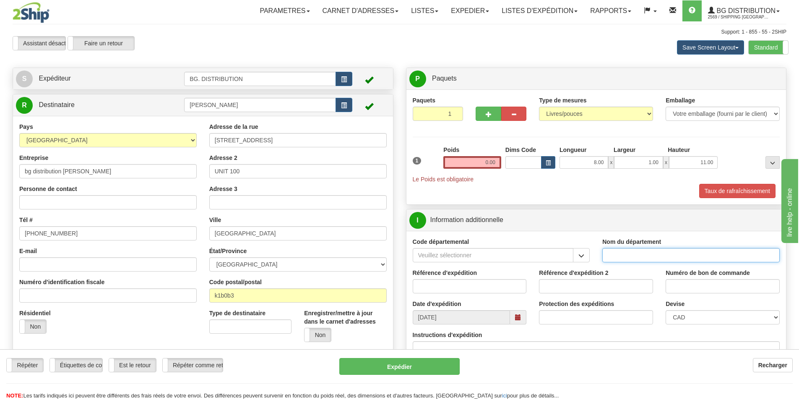
click at [627, 254] on input "Nom du département" at bounding box center [690, 255] width 177 height 14
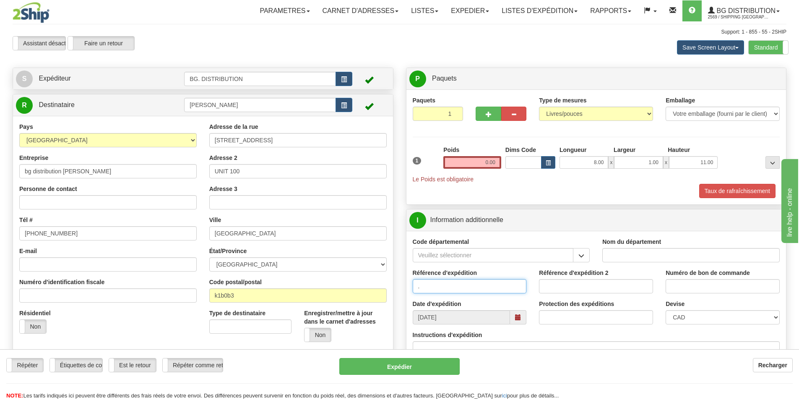
type input "."
type input ".."
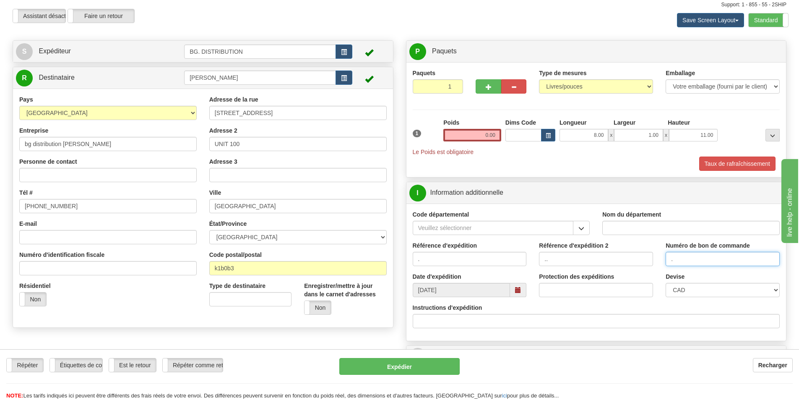
scroll to position [42, 0]
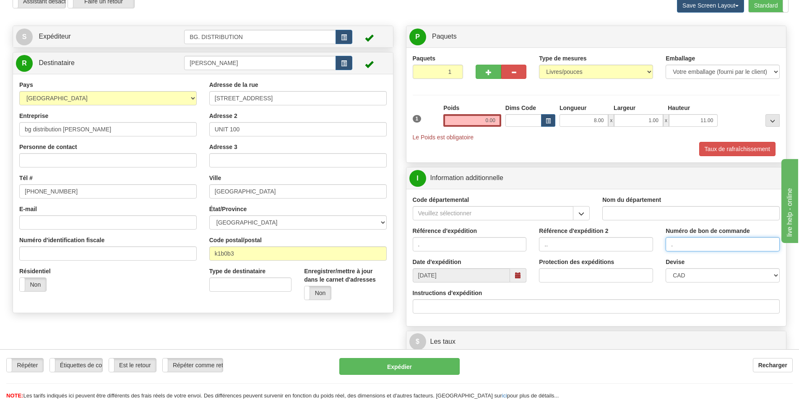
type input "."
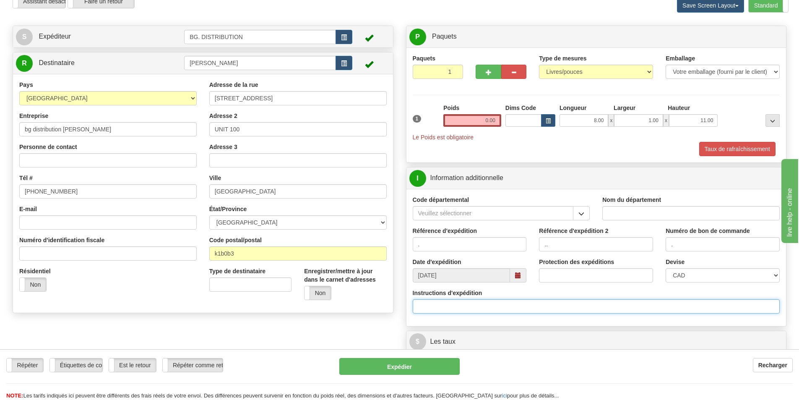
click at [429, 306] on input "Instructions d'expédition" at bounding box center [596, 306] width 367 height 14
click at [465, 305] on input "167808-00 / 1677722-00" at bounding box center [596, 306] width 367 height 14
type input "167808-00 / 167722-00"
click at [483, 123] on input "0.00" at bounding box center [472, 120] width 58 height 13
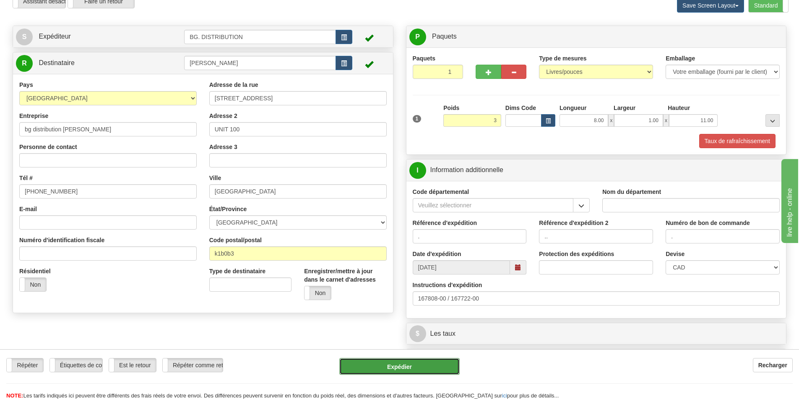
type input "3.00"
click at [403, 363] on button "Expédier" at bounding box center [399, 366] width 120 height 17
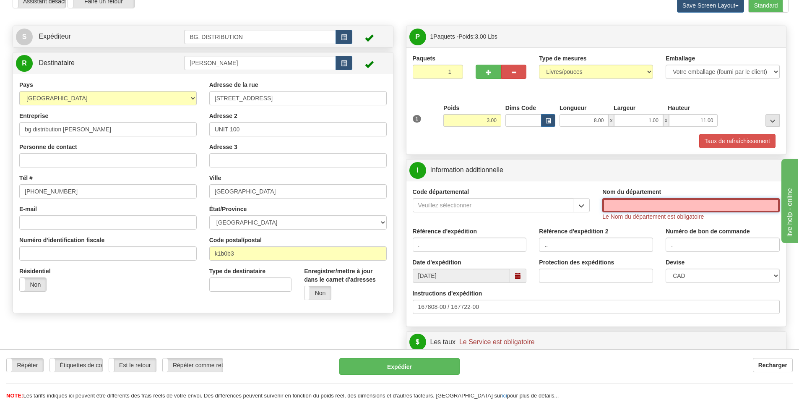
click at [615, 210] on input "Nom du département" at bounding box center [690, 205] width 177 height 14
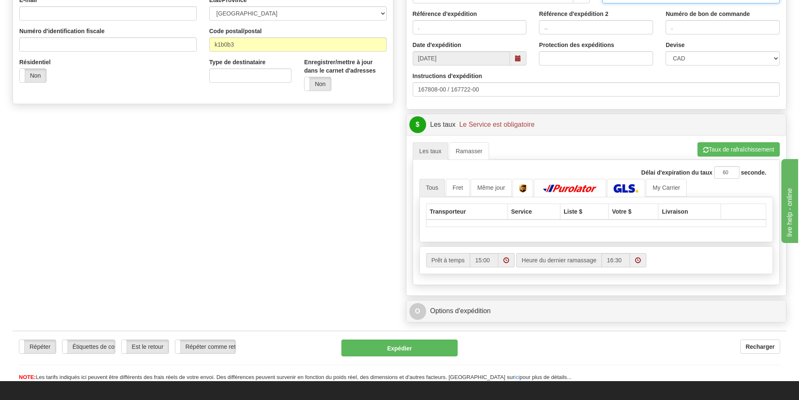
scroll to position [252, 0]
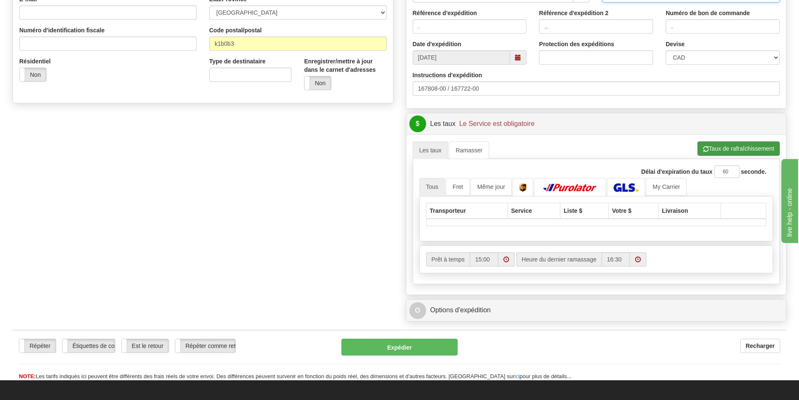
type input "."
click at [720, 148] on button "Taux de rafraîchissement" at bounding box center [738, 148] width 82 height 14
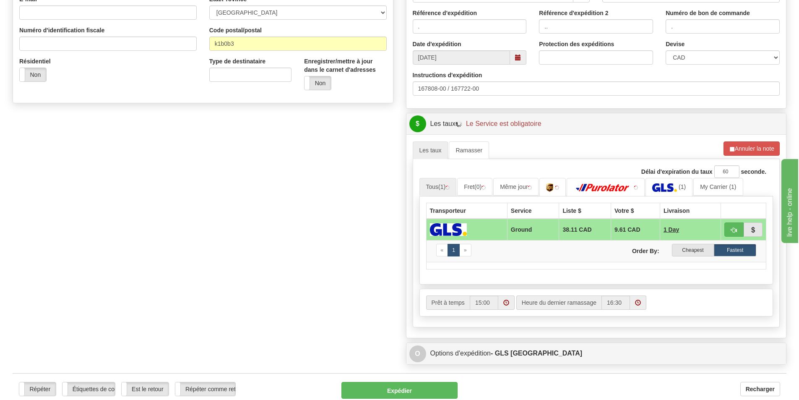
click at [435, 284] on div "Transporteur Service Liste $ Votre $ Livraison Ground 38.11 CAD 9.61 CAD 1 Day …" at bounding box center [596, 240] width 354 height 88
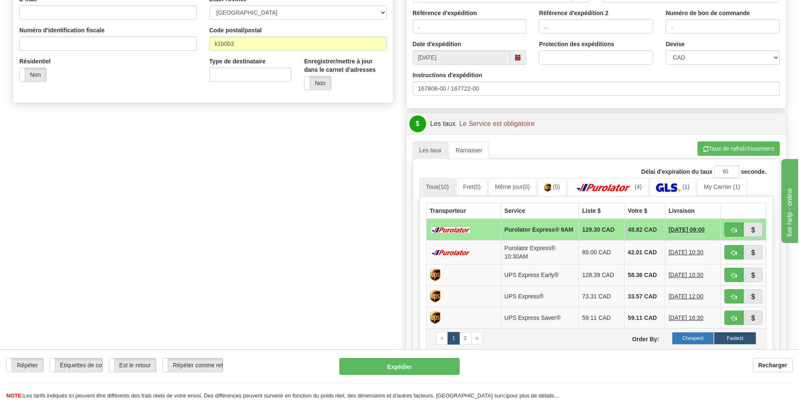
click at [691, 340] on label "Cheapest" at bounding box center [693, 338] width 42 height 13
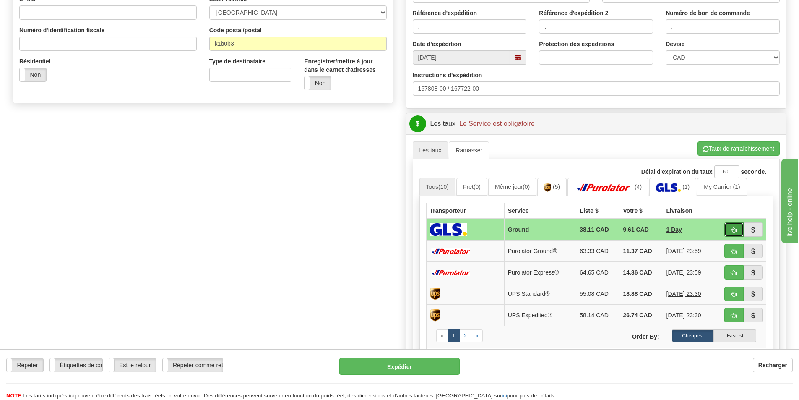
click at [736, 232] on span "button" at bounding box center [734, 229] width 6 height 5
type input "1"
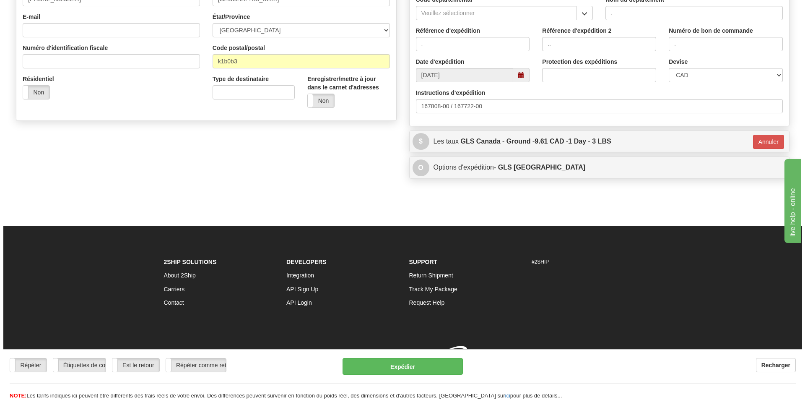
scroll to position [246, 0]
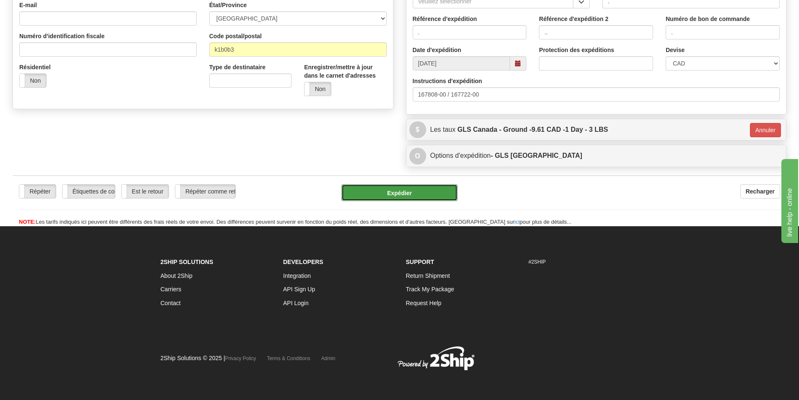
click at [423, 190] on button "Expédier" at bounding box center [399, 192] width 116 height 17
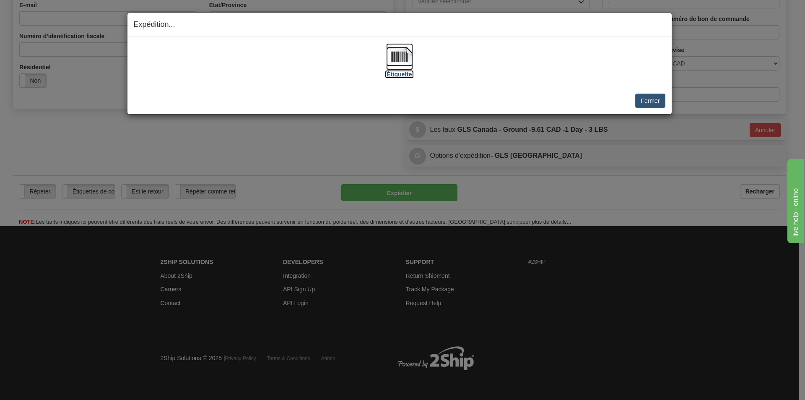
click at [404, 64] on img at bounding box center [399, 56] width 27 height 27
click at [392, 54] on img at bounding box center [399, 56] width 27 height 27
click at [655, 98] on button "Fermer" at bounding box center [650, 100] width 30 height 14
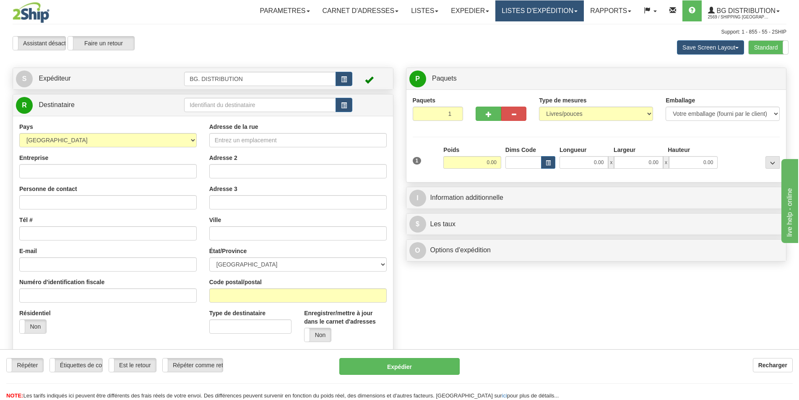
click at [540, 12] on link "LISTES D'EXPÉDITION" at bounding box center [539, 10] width 88 height 21
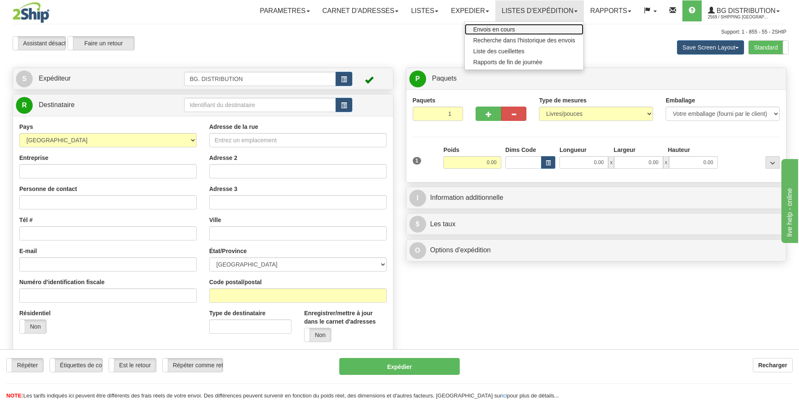
click at [510, 26] on span "Envois en cours" at bounding box center [494, 29] width 42 height 7
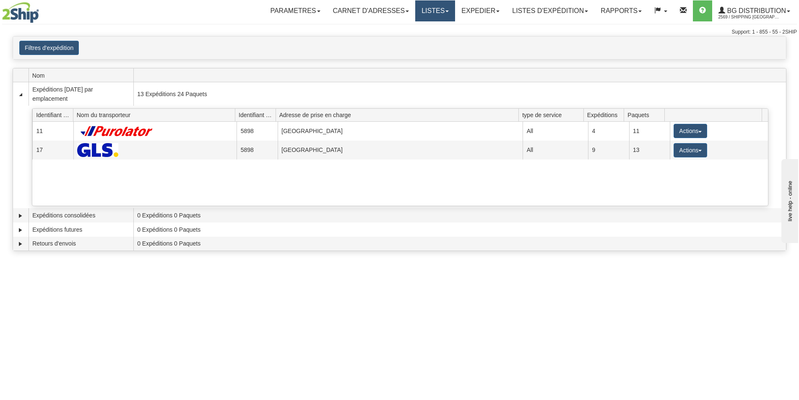
click at [423, 6] on link "Listes" at bounding box center [435, 10] width 40 height 21
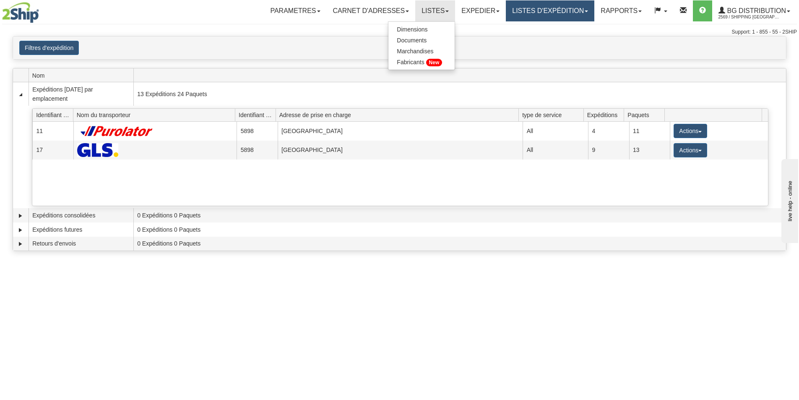
click at [545, 5] on link "LISTES D'EXPÉDITION" at bounding box center [550, 10] width 88 height 21
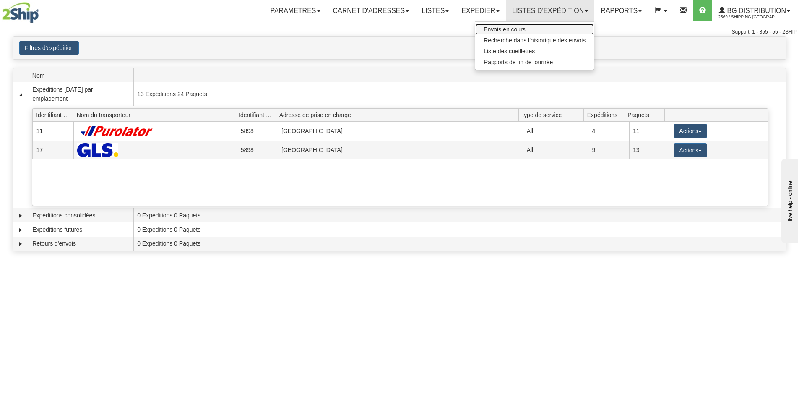
click at [513, 26] on span "Envois en cours" at bounding box center [504, 29] width 42 height 7
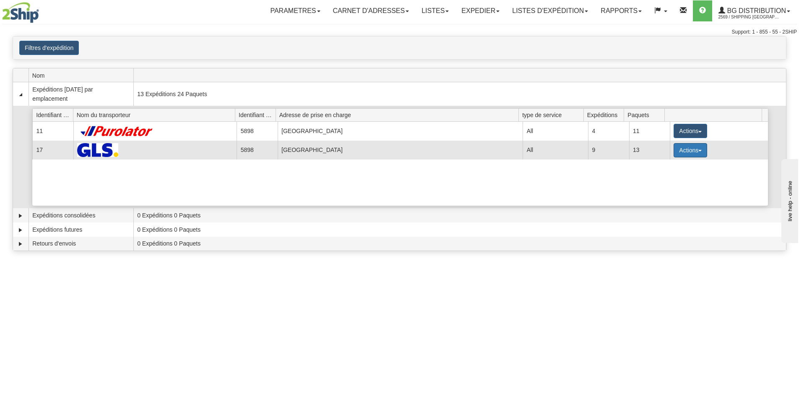
click at [688, 147] on button "Actions" at bounding box center [690, 150] width 34 height 14
click at [671, 169] on link "Détails" at bounding box center [672, 166] width 67 height 11
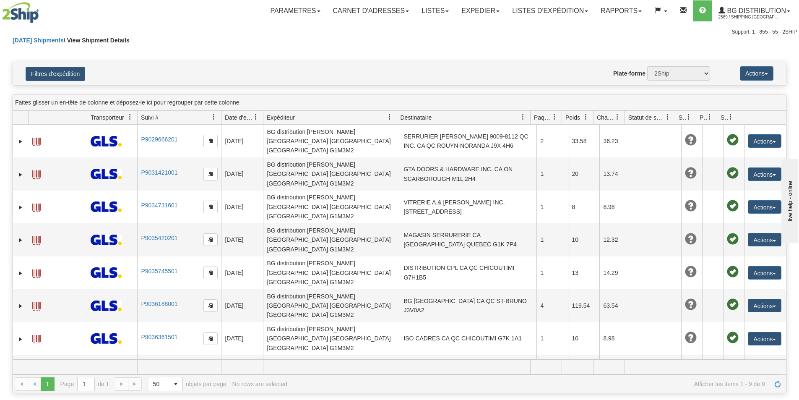
click at [749, 397] on button "Actions" at bounding box center [765, 403] width 34 height 13
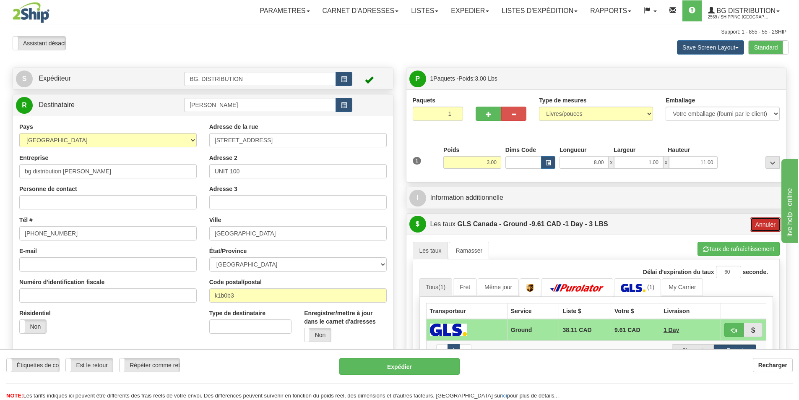
click at [763, 222] on button "Annuler" at bounding box center [765, 224] width 31 height 14
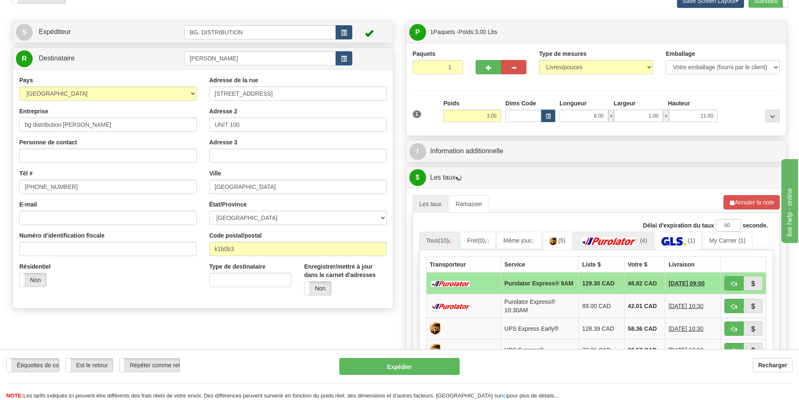
scroll to position [84, 0]
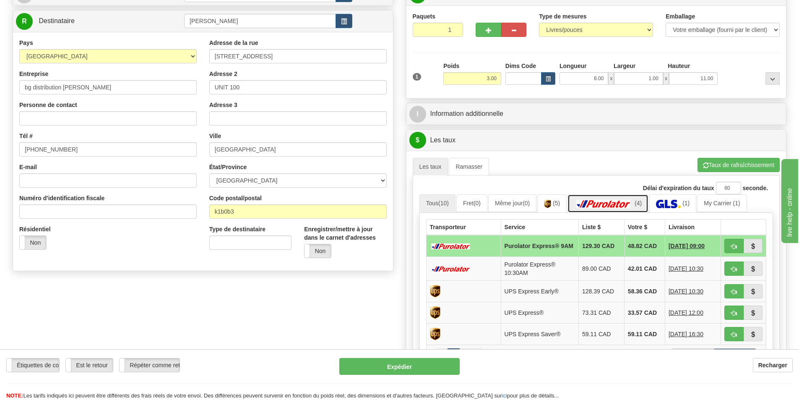
click at [612, 205] on img at bounding box center [603, 204] width 59 height 8
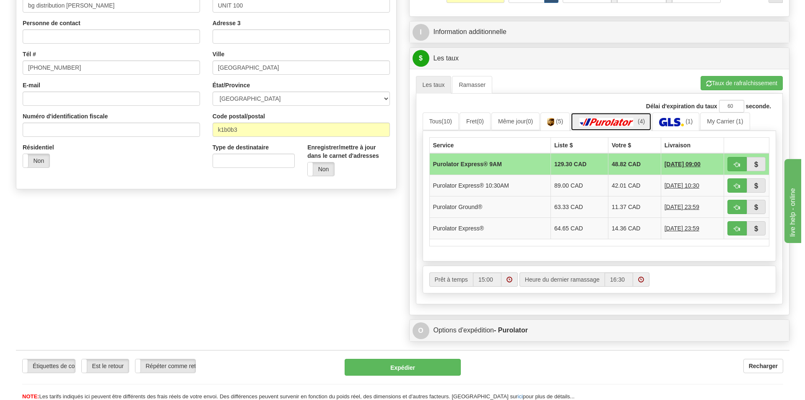
scroll to position [168, 0]
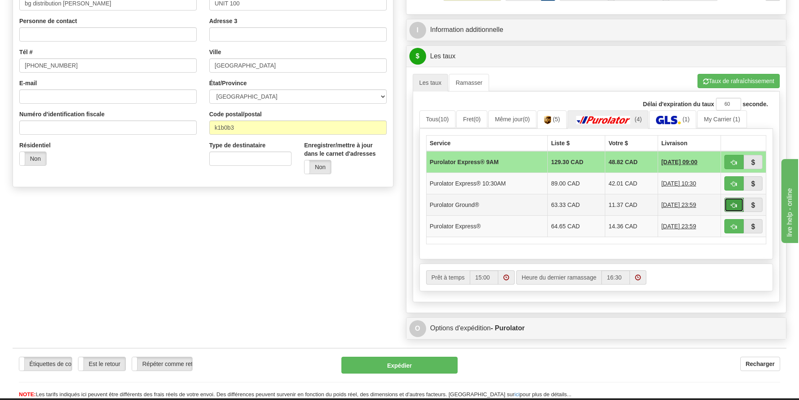
click at [729, 204] on button "button" at bounding box center [733, 204] width 19 height 14
type input "260"
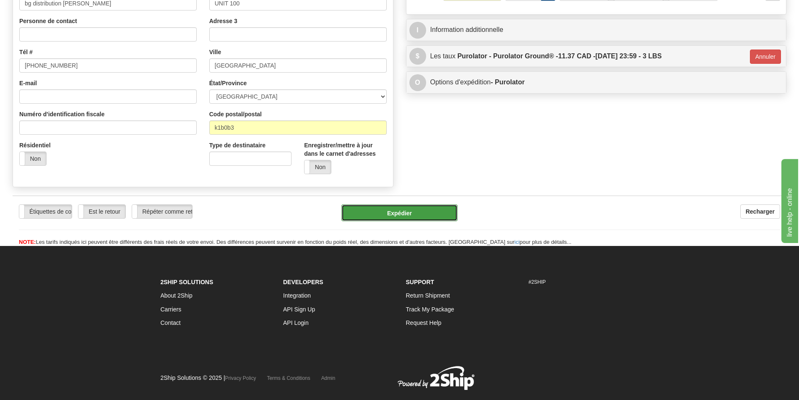
click at [411, 212] on button "Expédier" at bounding box center [399, 212] width 116 height 17
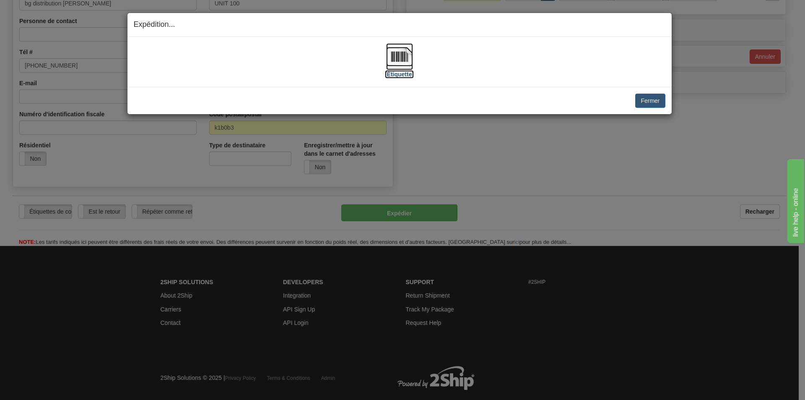
click at [400, 57] on img at bounding box center [399, 56] width 27 height 27
click at [649, 103] on button "Fermer" at bounding box center [650, 100] width 30 height 14
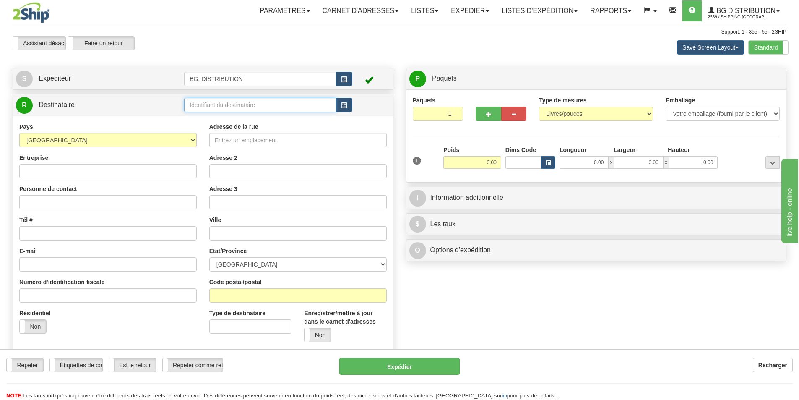
click at [247, 102] on input "text" at bounding box center [260, 105] width 152 height 14
click at [192, 119] on div "TOR" at bounding box center [259, 117] width 144 height 9
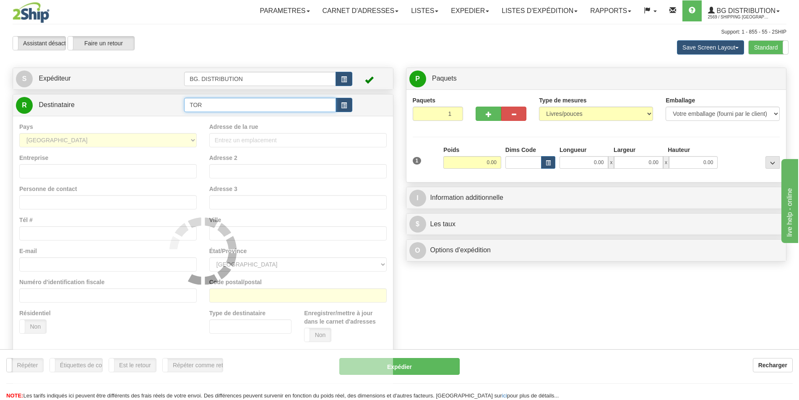
type input "TOR"
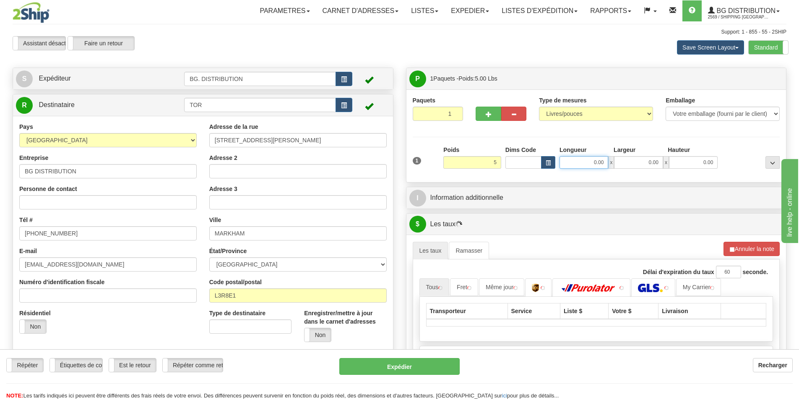
type input "5.00"
click at [584, 163] on input "0.00" at bounding box center [583, 162] width 49 height 13
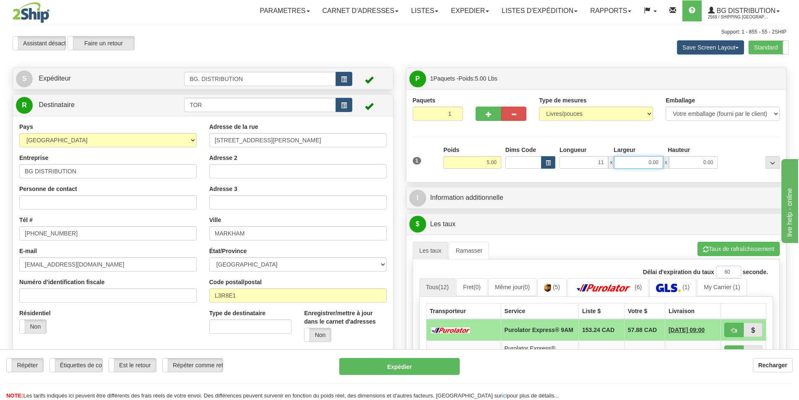
type input "11.00"
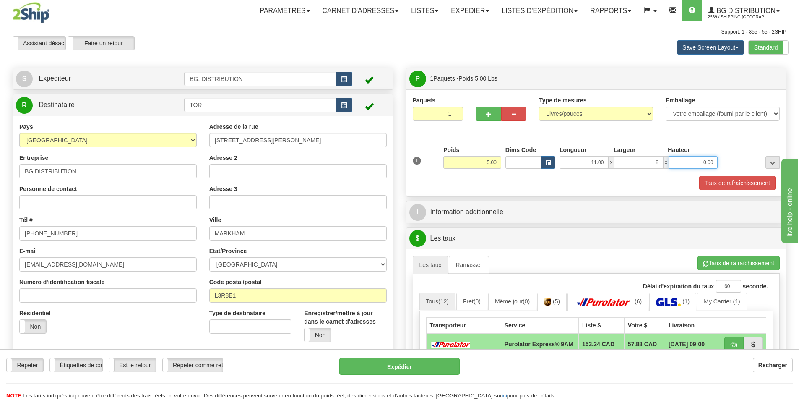
type input "8.00"
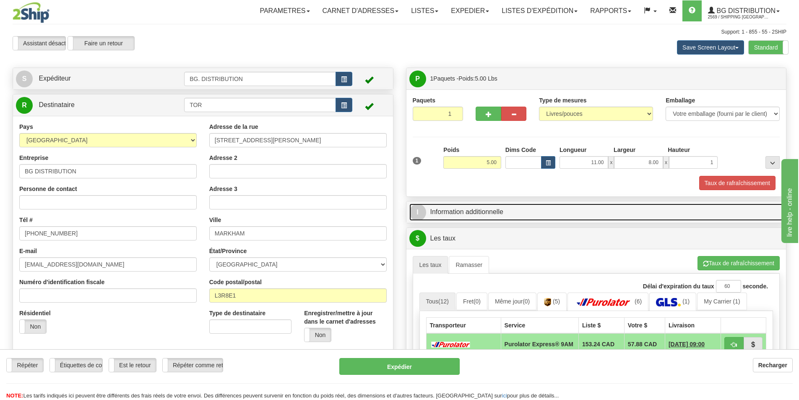
type input "1.00"
click at [488, 209] on link "I Information additionnelle" at bounding box center [596, 211] width 374 height 17
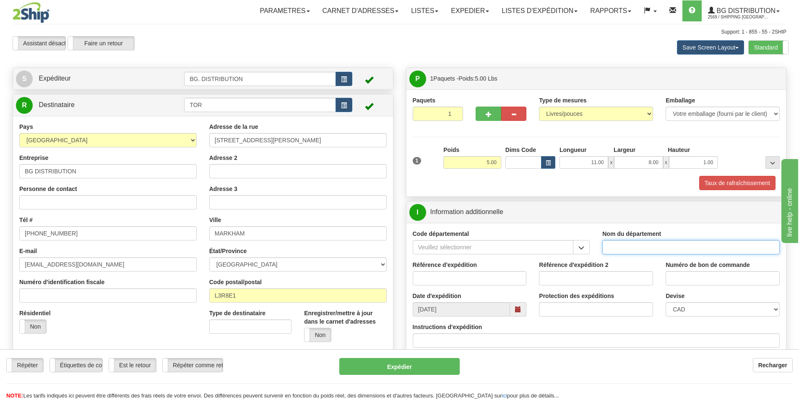
click at [632, 250] on input "Nom du département" at bounding box center [690, 247] width 177 height 14
type input "."
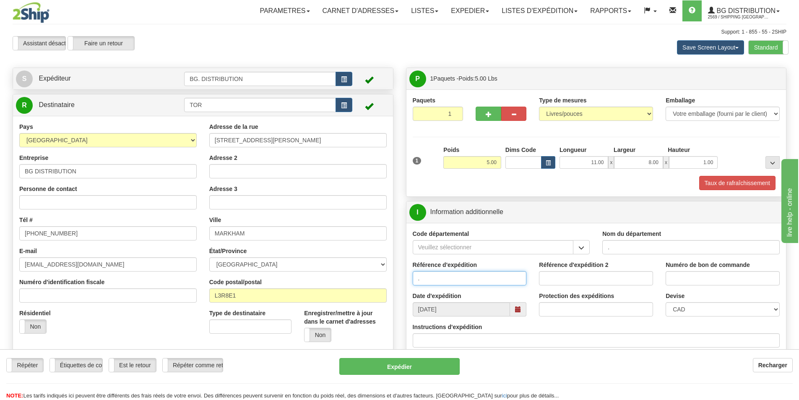
type input "."
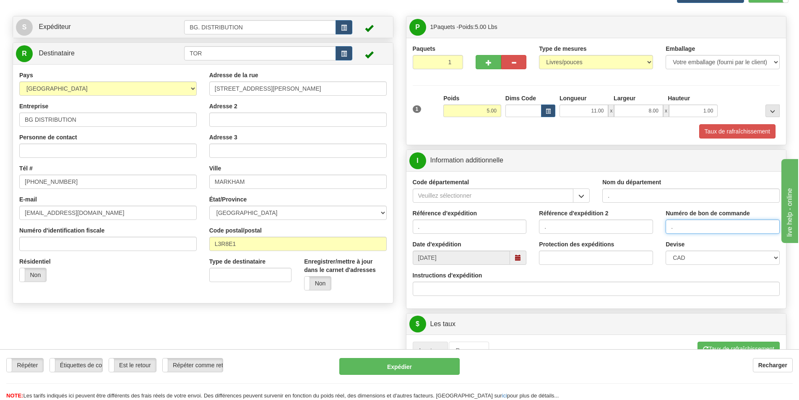
scroll to position [126, 0]
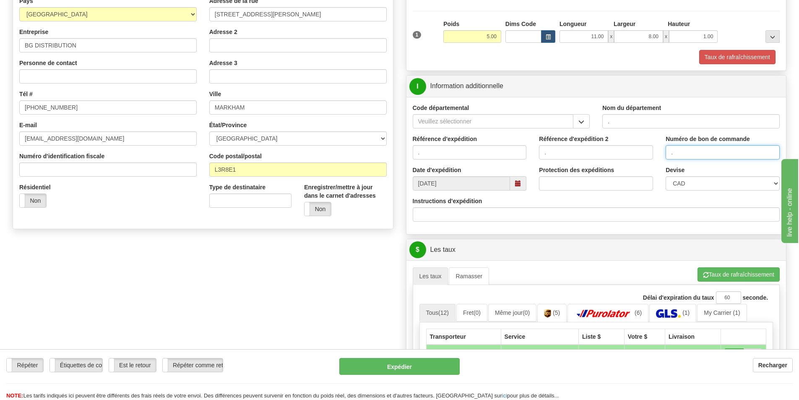
type input "."
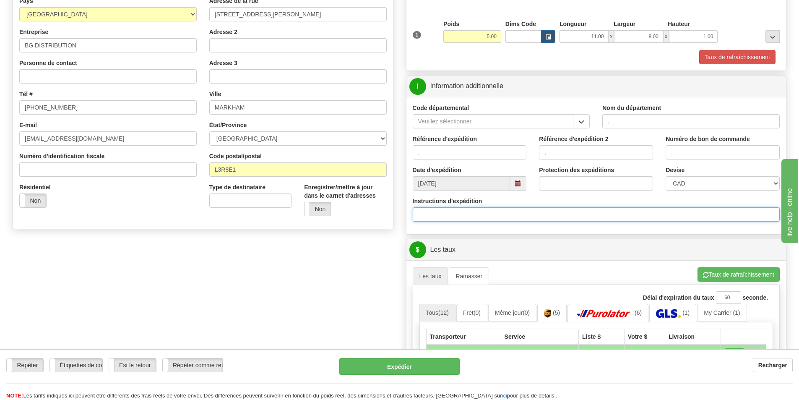
click at [452, 218] on input "Instructions d'expédition" at bounding box center [596, 214] width 367 height 14
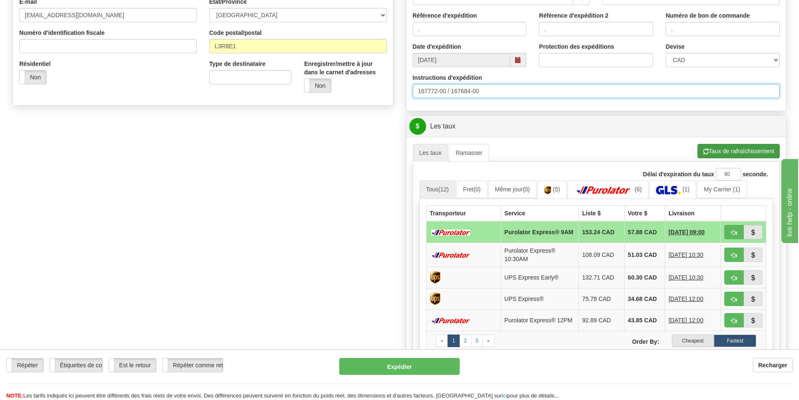
scroll to position [252, 0]
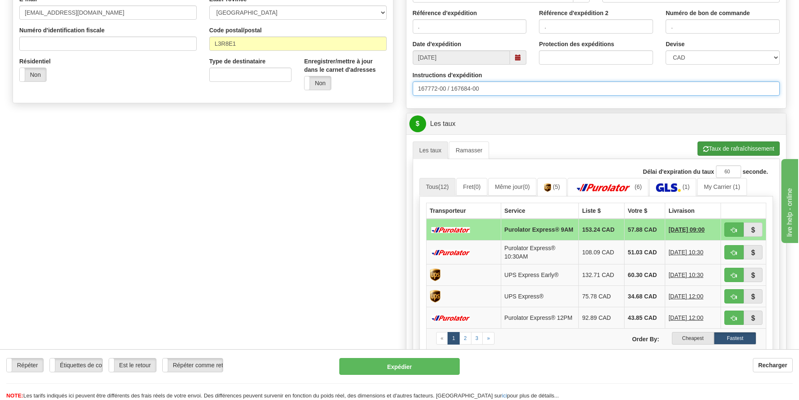
type input "167772-00 / 167684-00"
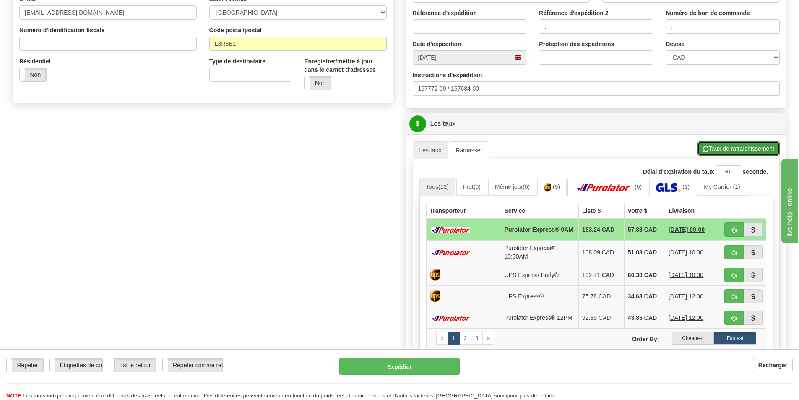
click at [725, 145] on button "Taux de rafraîchissement" at bounding box center [738, 148] width 82 height 14
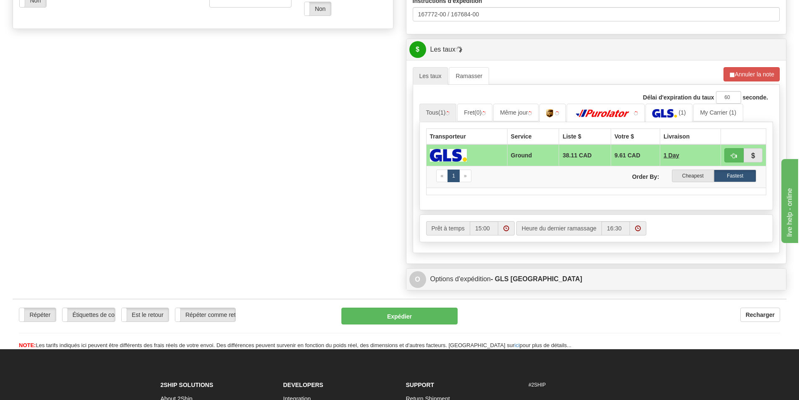
scroll to position [335, 0]
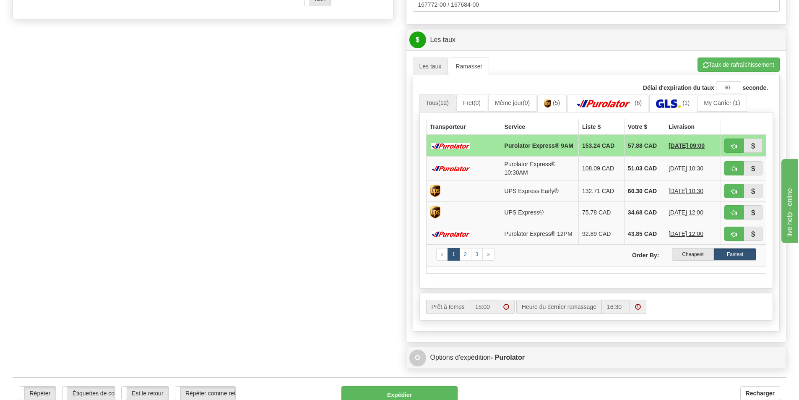
click at [690, 260] on label "Cheapest" at bounding box center [693, 254] width 42 height 13
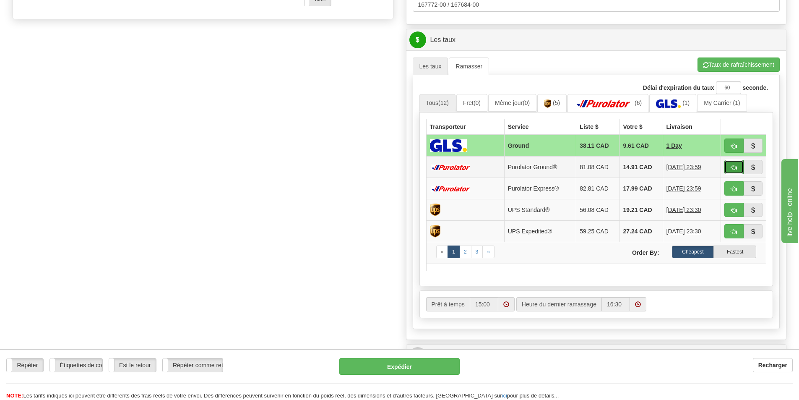
click at [728, 165] on button "button" at bounding box center [733, 167] width 19 height 14
type input "260"
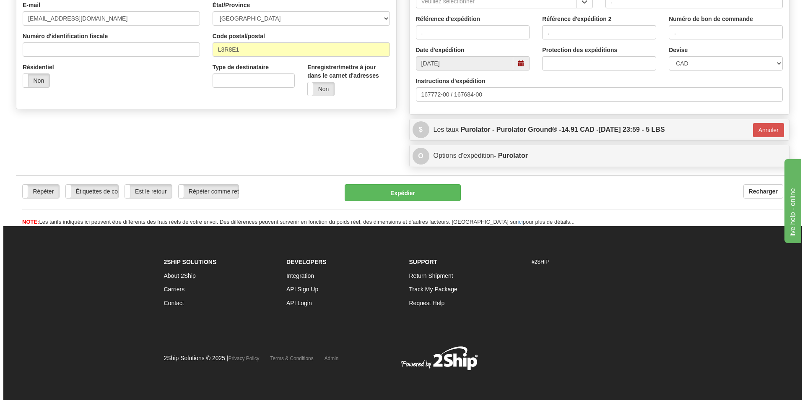
scroll to position [246, 0]
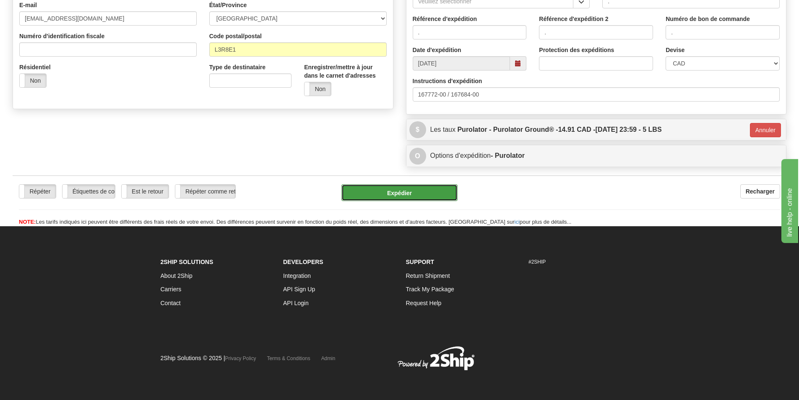
click at [426, 196] on button "Expédier" at bounding box center [399, 192] width 116 height 17
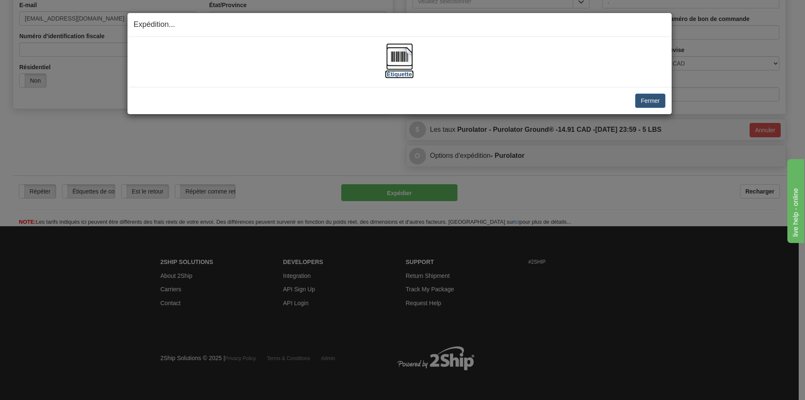
click at [403, 60] on img at bounding box center [399, 56] width 27 height 27
click at [638, 97] on button "Fermer" at bounding box center [650, 100] width 30 height 14
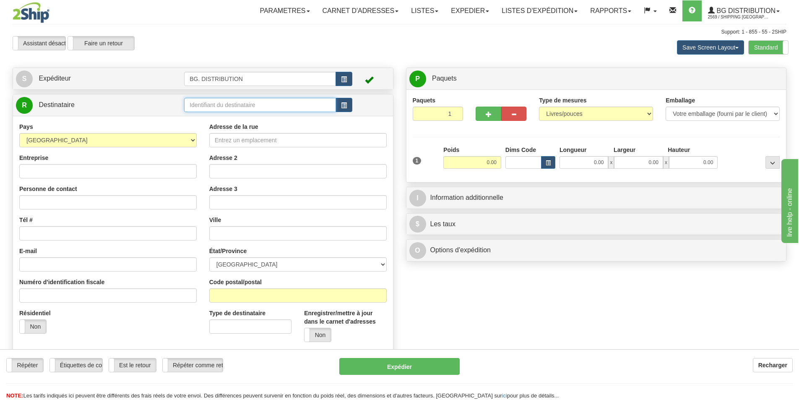
click at [210, 104] on input "text" at bounding box center [260, 105] width 152 height 14
click at [205, 113] on div "20066" at bounding box center [259, 117] width 144 height 9
type input "20066"
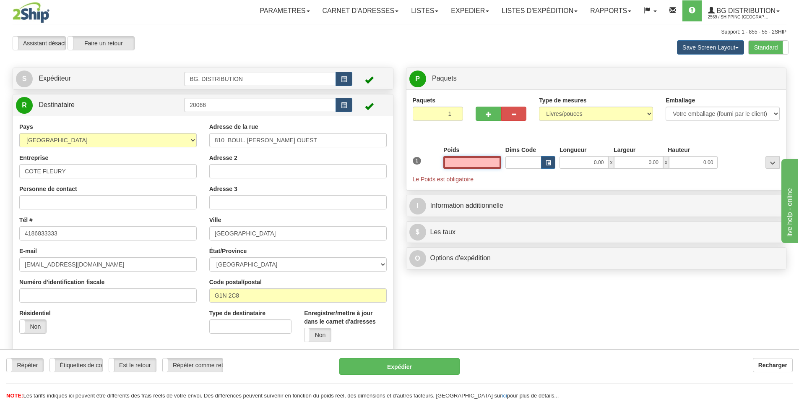
click at [485, 162] on input "text" at bounding box center [472, 162] width 58 height 13
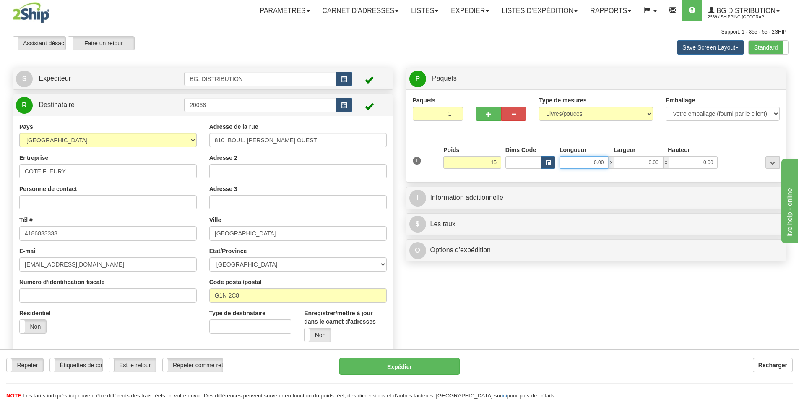
type input "15.00"
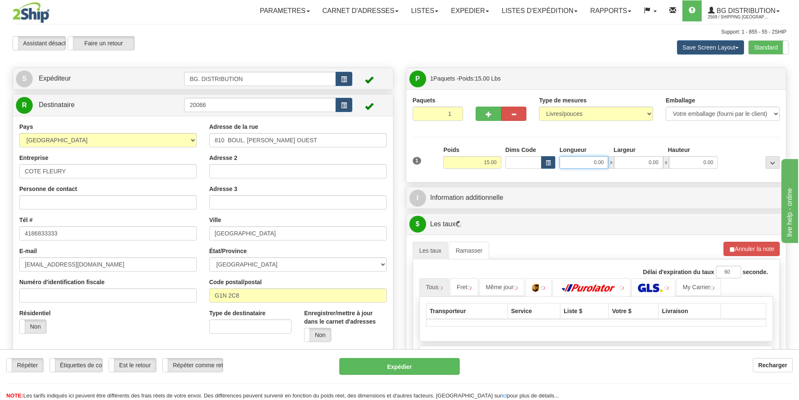
click at [596, 162] on input "0.00" at bounding box center [583, 162] width 49 height 13
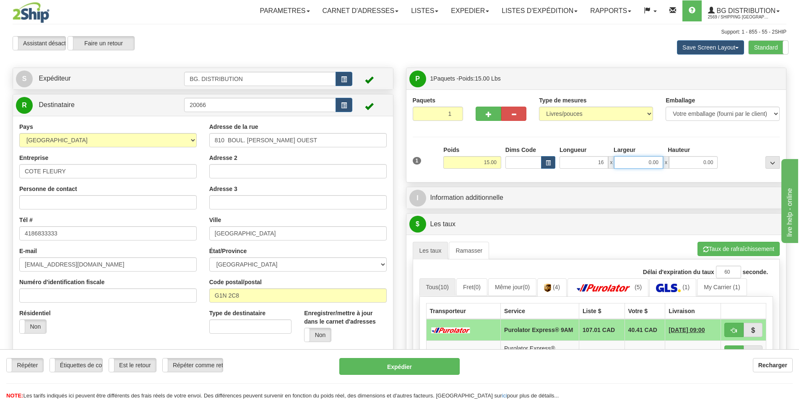
type input "16.00"
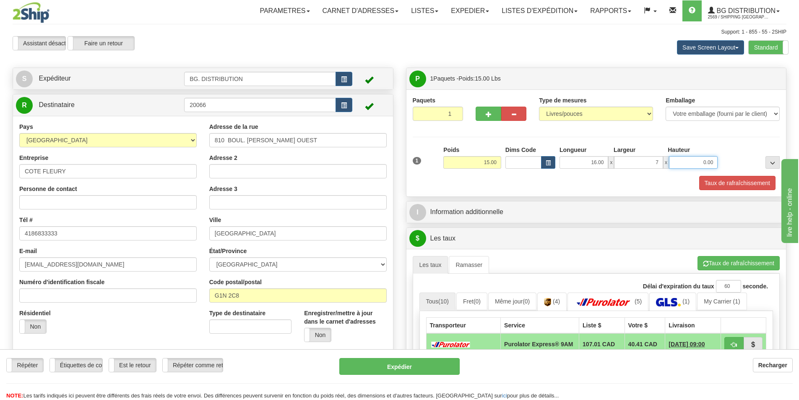
type input "7.00"
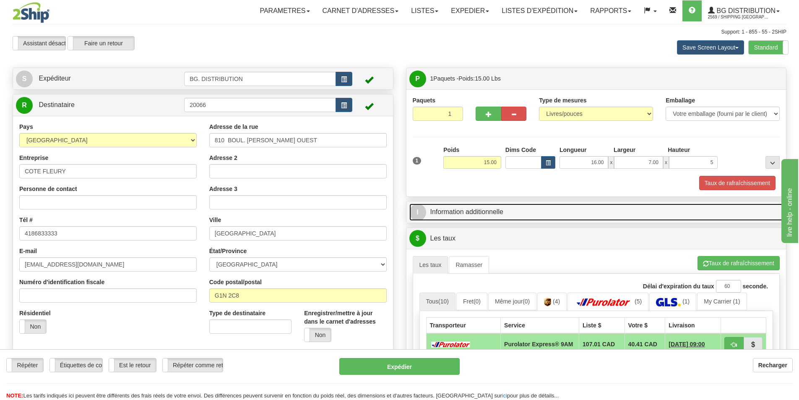
type input "5.00"
click at [556, 204] on link "I Information additionnelle" at bounding box center [596, 211] width 374 height 17
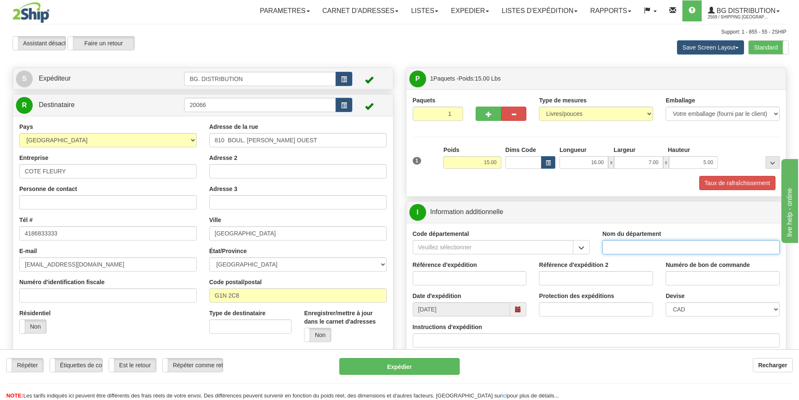
click at [618, 244] on input "Nom du département" at bounding box center [690, 247] width 177 height 14
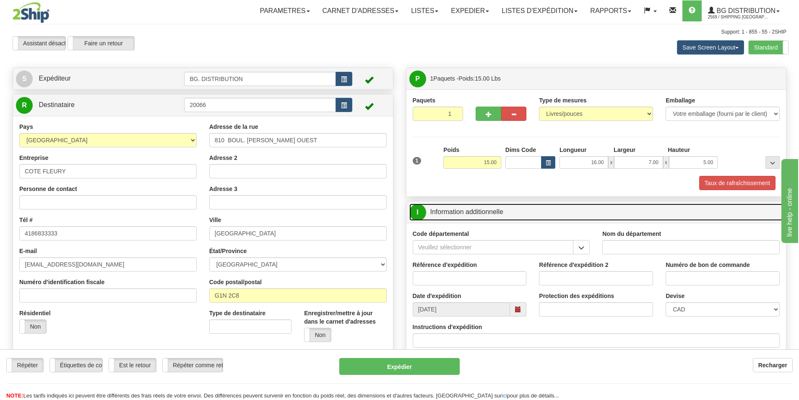
click at [676, 206] on link "I Information additionnelle" at bounding box center [596, 211] width 374 height 17
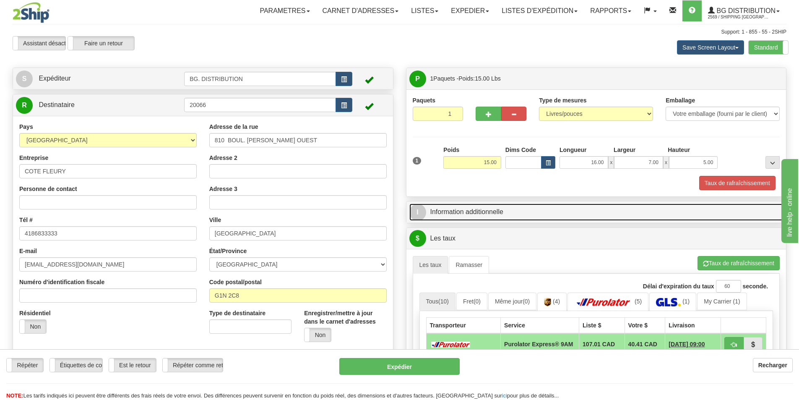
click at [586, 209] on link "I Information additionnelle" at bounding box center [596, 211] width 374 height 17
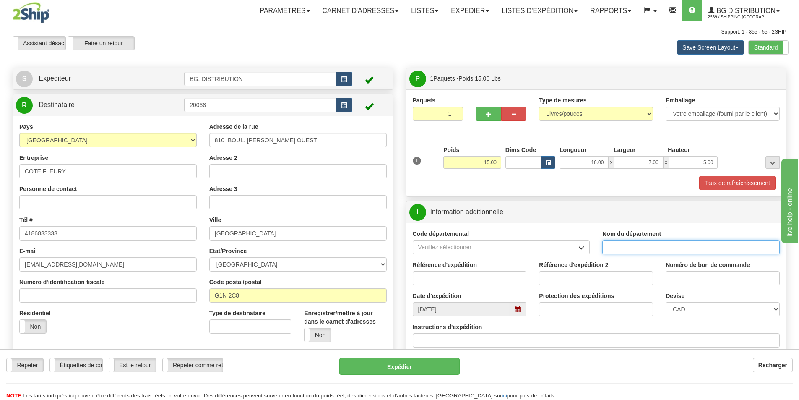
click at [639, 246] on input "Nom du département" at bounding box center [690, 247] width 177 height 14
type input "."
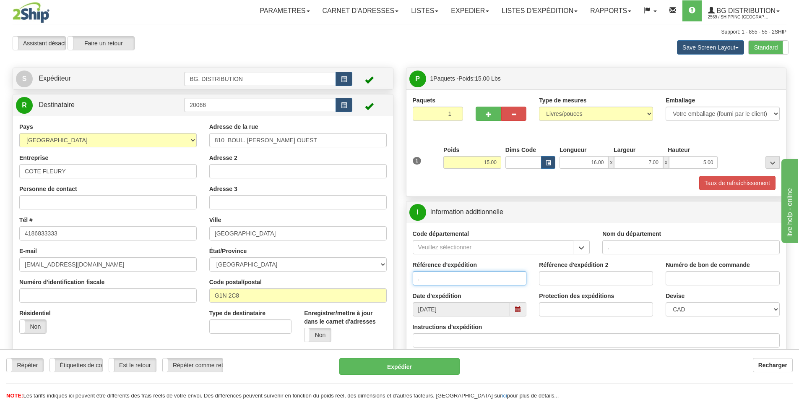
type input "."
click at [467, 337] on input "Instructions d'expédition" at bounding box center [596, 340] width 367 height 14
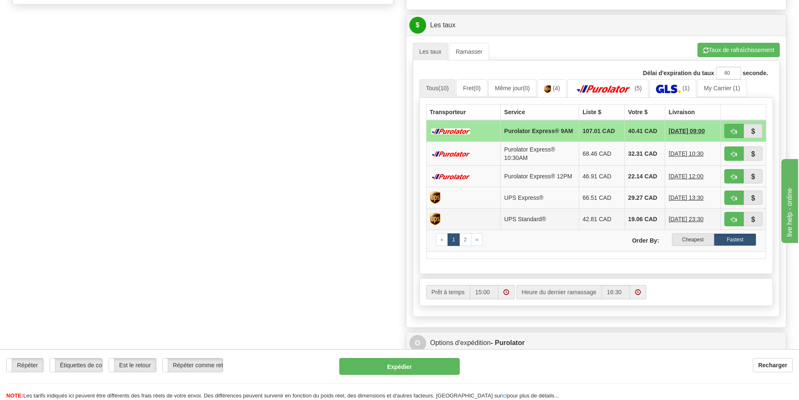
scroll to position [335, 0]
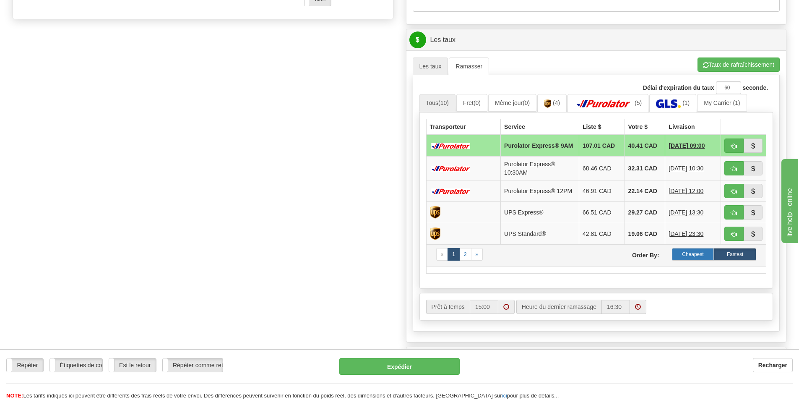
click at [681, 255] on label "Cheapest" at bounding box center [693, 254] width 42 height 13
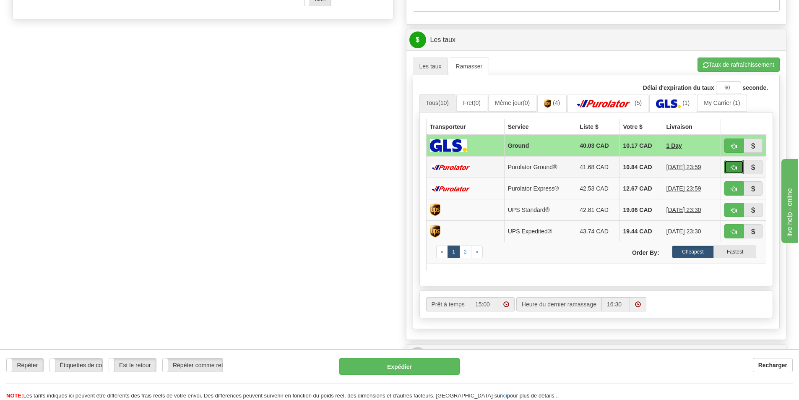
click at [732, 165] on span "button" at bounding box center [734, 167] width 6 height 5
type input "260"
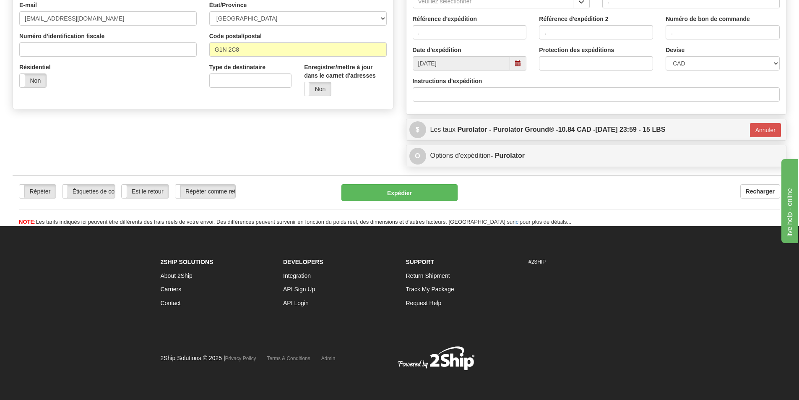
scroll to position [246, 0]
click at [756, 128] on button "Annuler" at bounding box center [765, 130] width 31 height 14
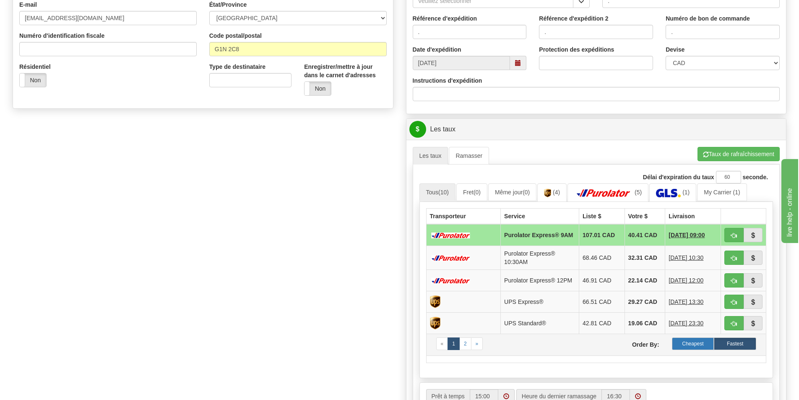
click at [697, 345] on label "Cheapest" at bounding box center [693, 343] width 42 height 13
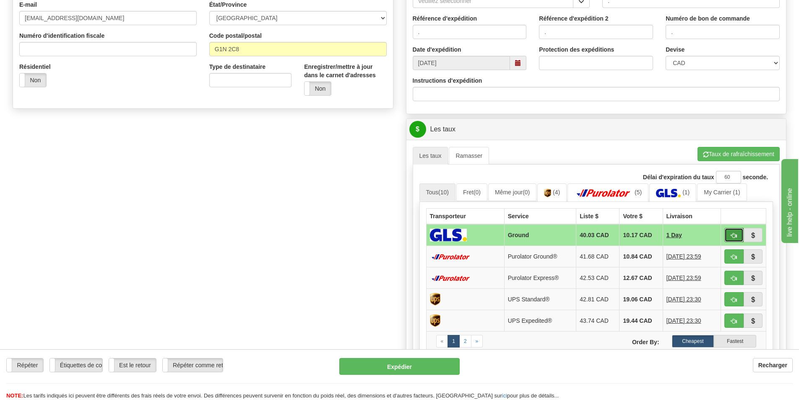
click at [735, 230] on button "button" at bounding box center [733, 235] width 19 height 14
type input "1"
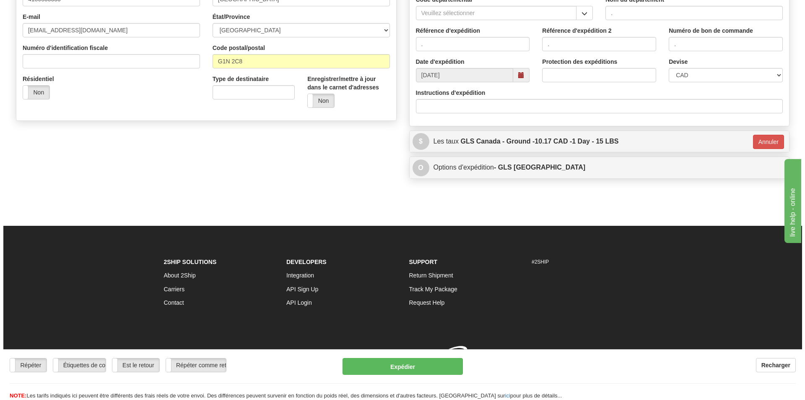
scroll to position [240, 0]
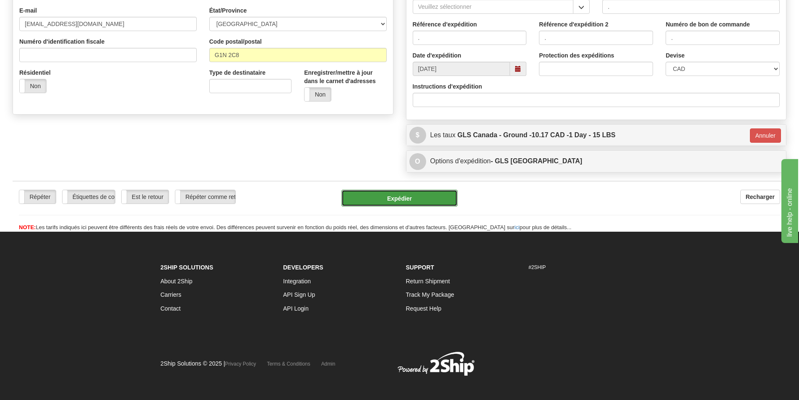
click at [393, 201] on button "Expédier" at bounding box center [399, 198] width 116 height 17
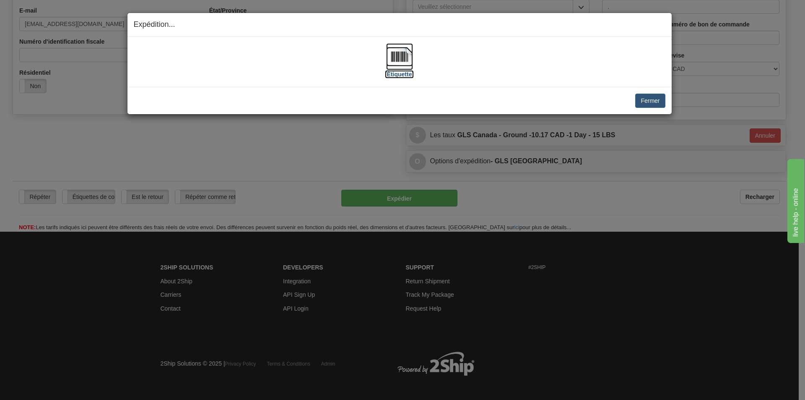
click at [391, 54] on img at bounding box center [399, 56] width 27 height 27
